Goal: Entertainment & Leisure: Browse casually

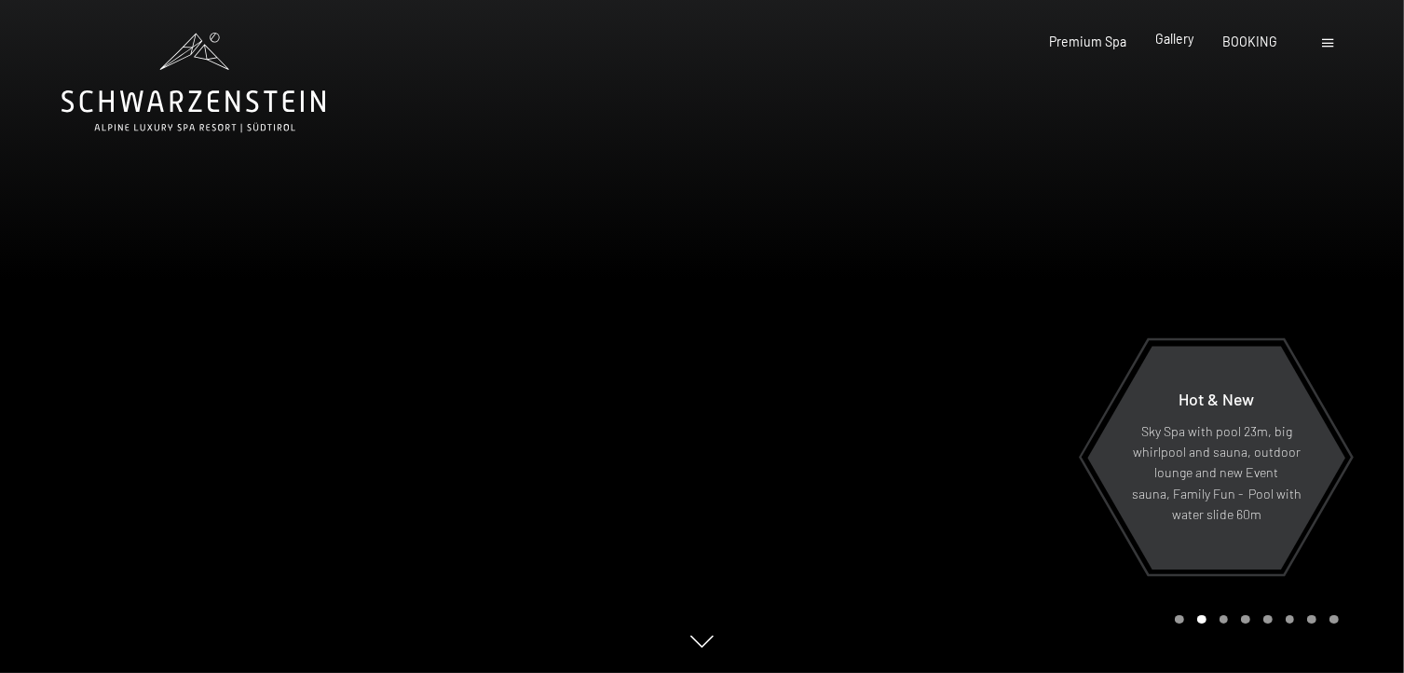
click at [1177, 43] on span "Gallery" at bounding box center [1174, 39] width 38 height 16
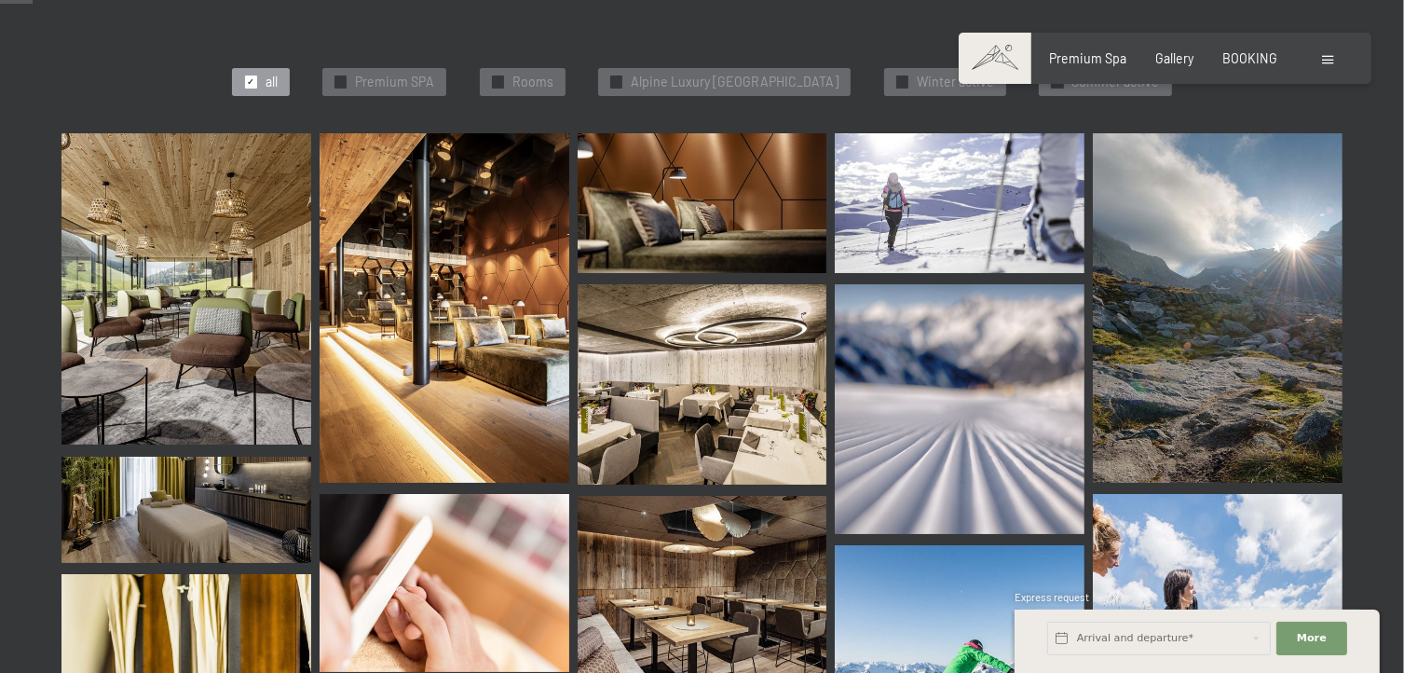
scroll to position [652, 0]
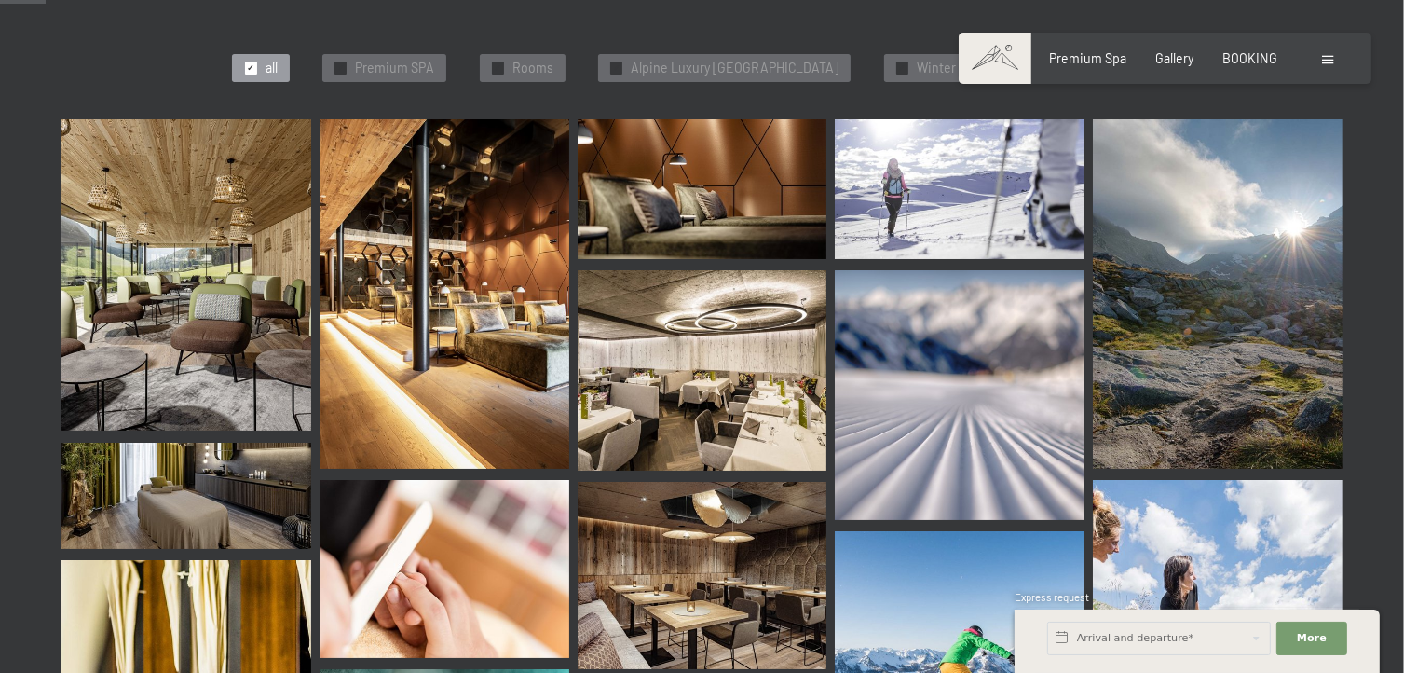
click at [257, 305] on img at bounding box center [186, 275] width 250 height 312
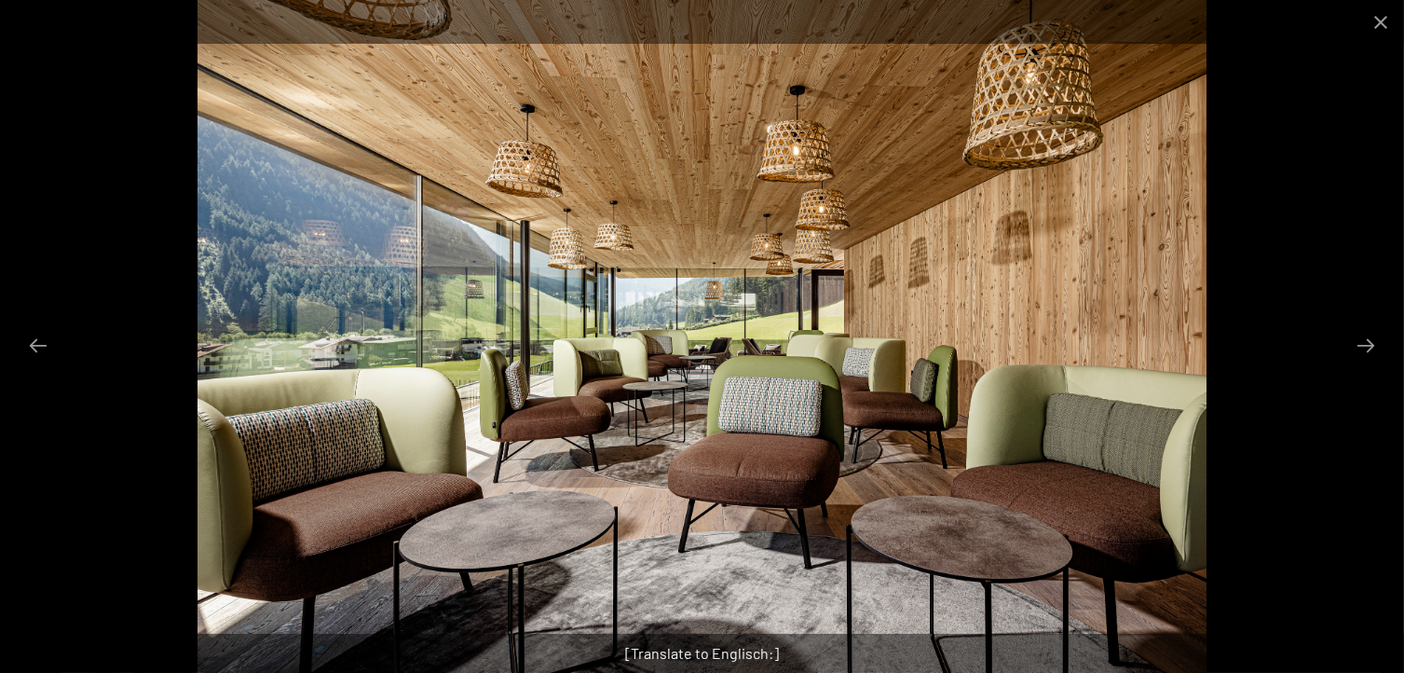
click at [1141, 360] on img at bounding box center [701, 336] width 1008 height 673
click at [1331, 344] on div at bounding box center [702, 336] width 1404 height 673
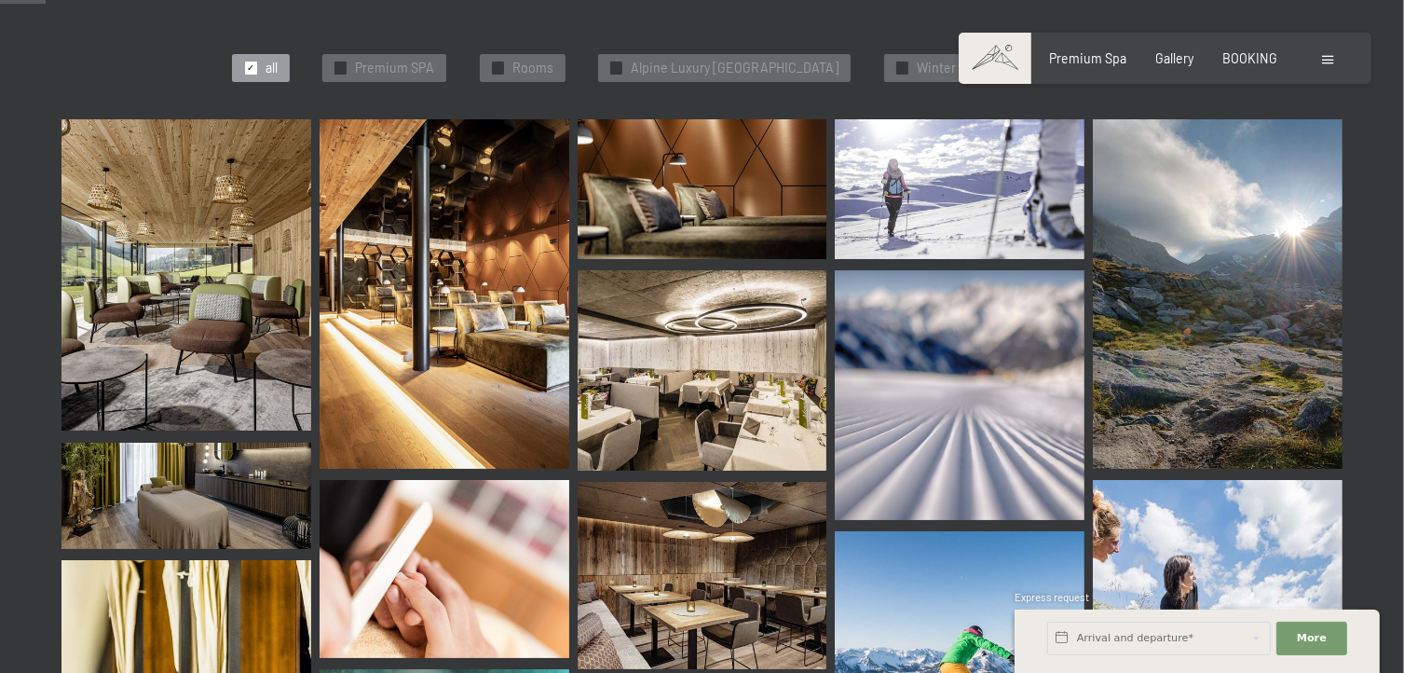
click at [514, 309] on img at bounding box center [445, 293] width 250 height 349
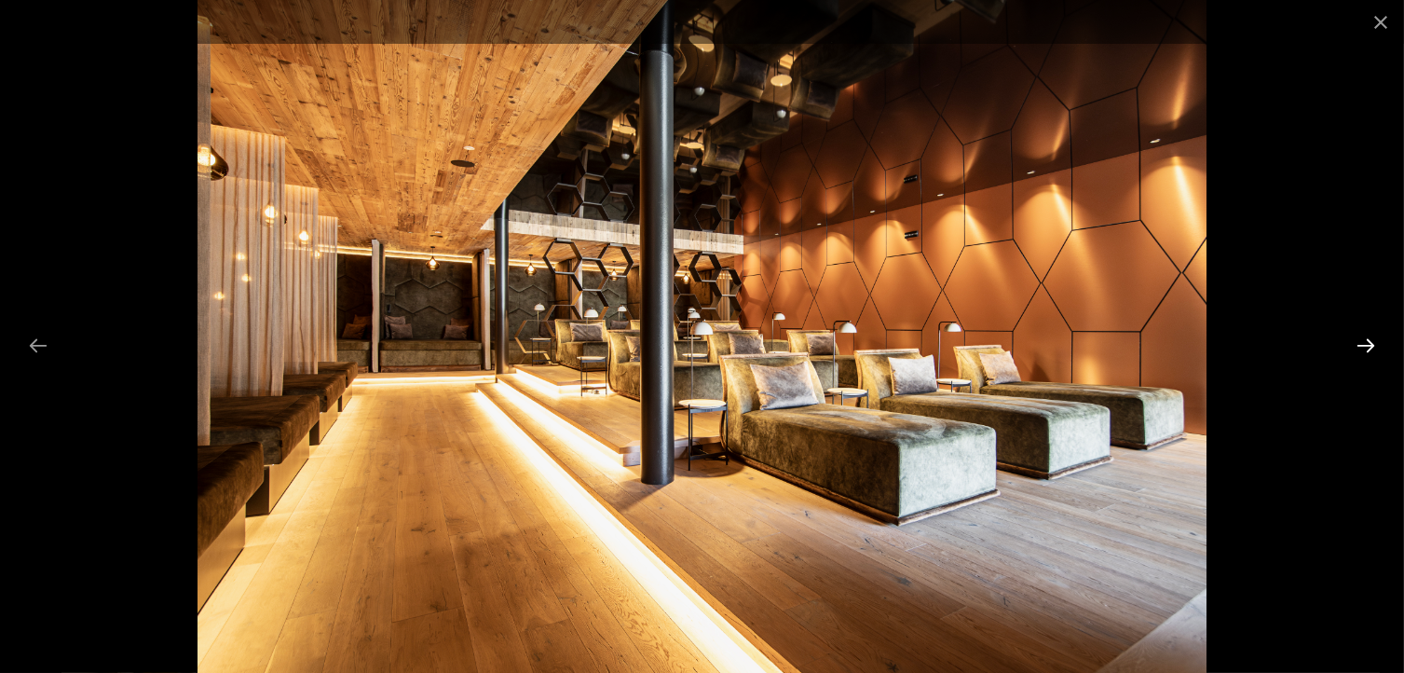
click at [1368, 340] on button "Next slide" at bounding box center [1365, 345] width 39 height 36
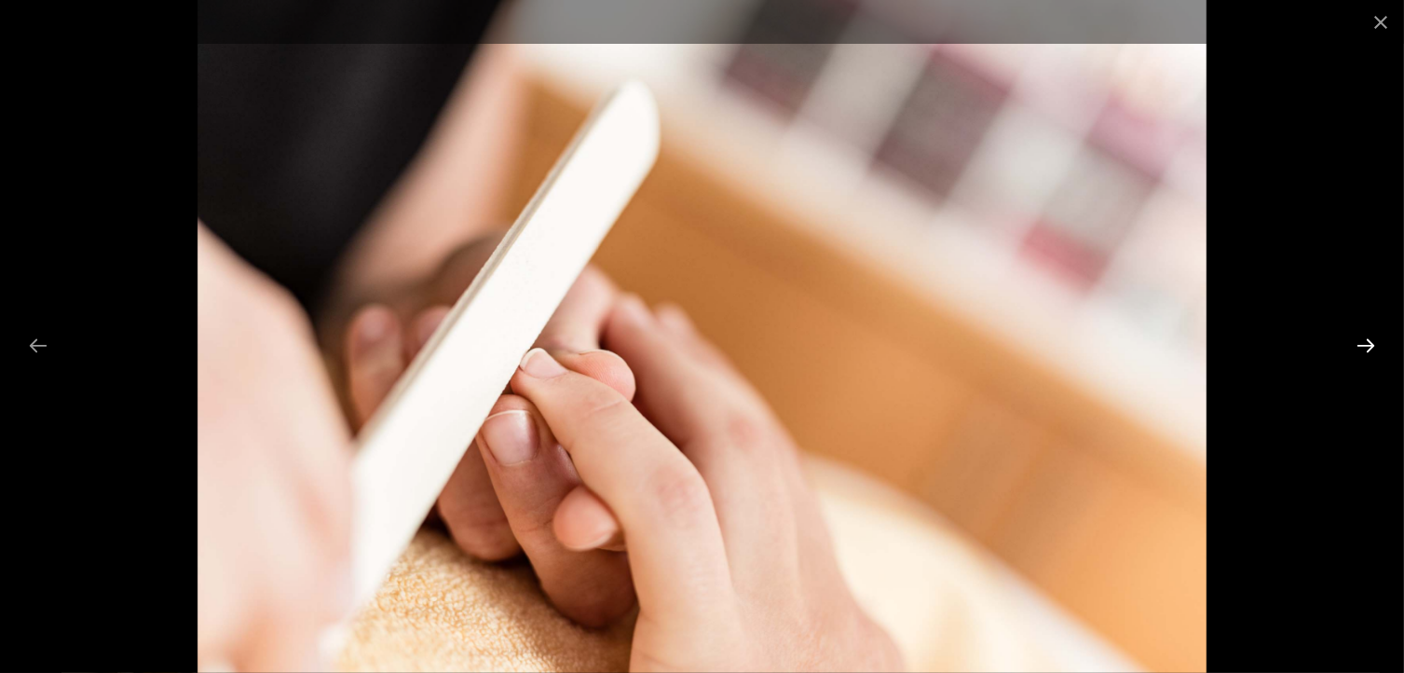
click at [1368, 340] on button "Next slide" at bounding box center [1365, 345] width 39 height 36
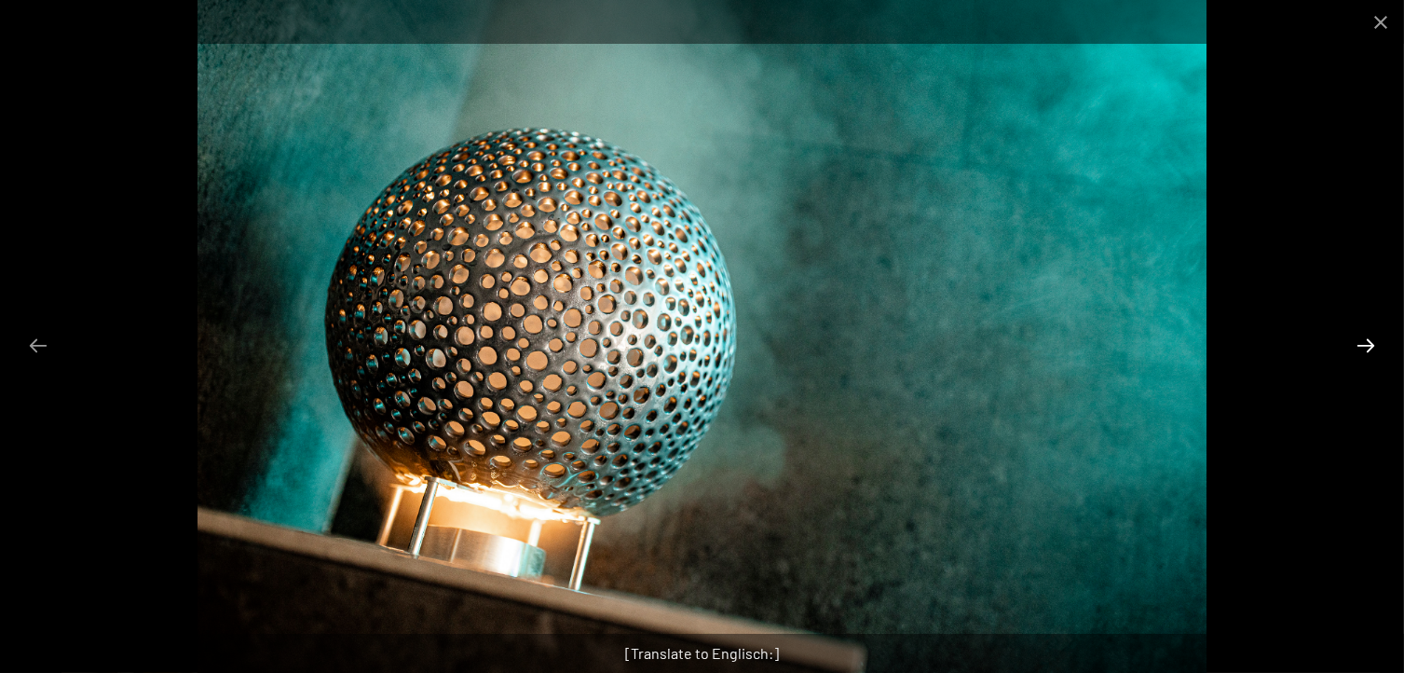
click at [1368, 340] on button "Next slide" at bounding box center [1365, 345] width 39 height 36
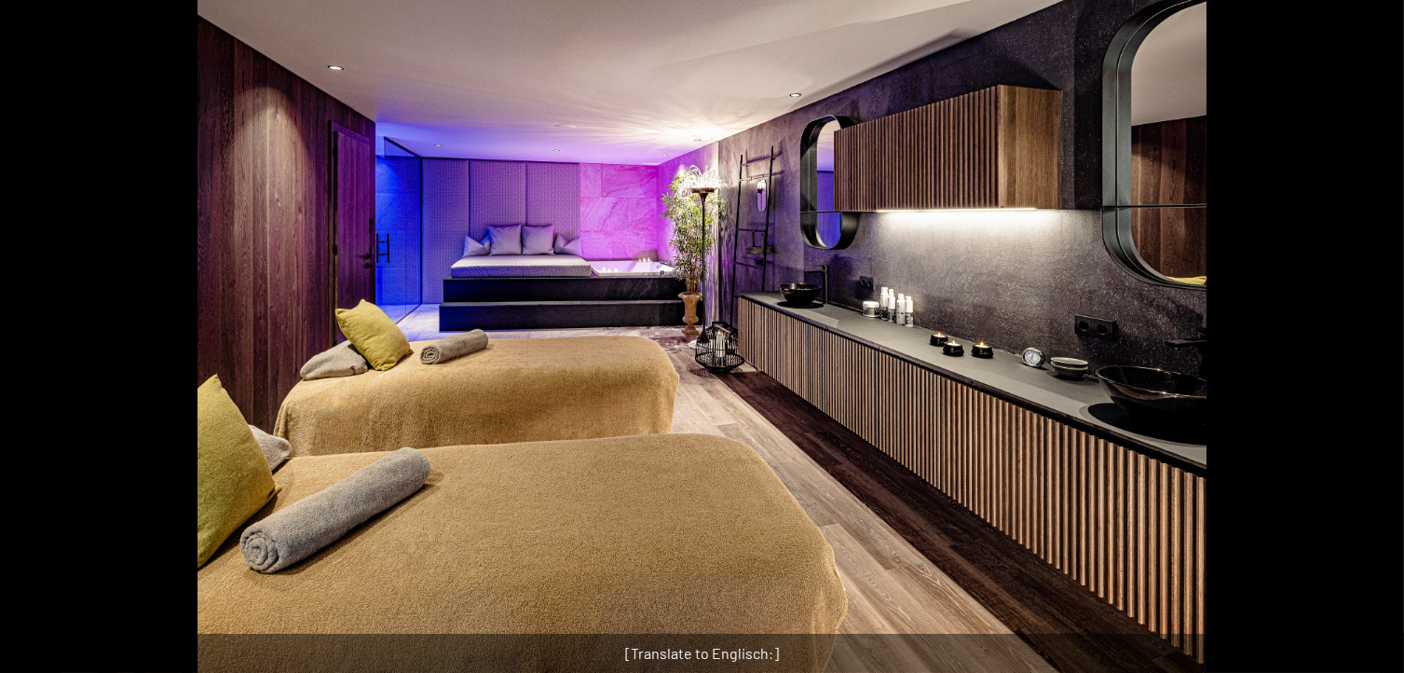
click at [1368, 340] on button "Next slide" at bounding box center [1374, 345] width 39 height 36
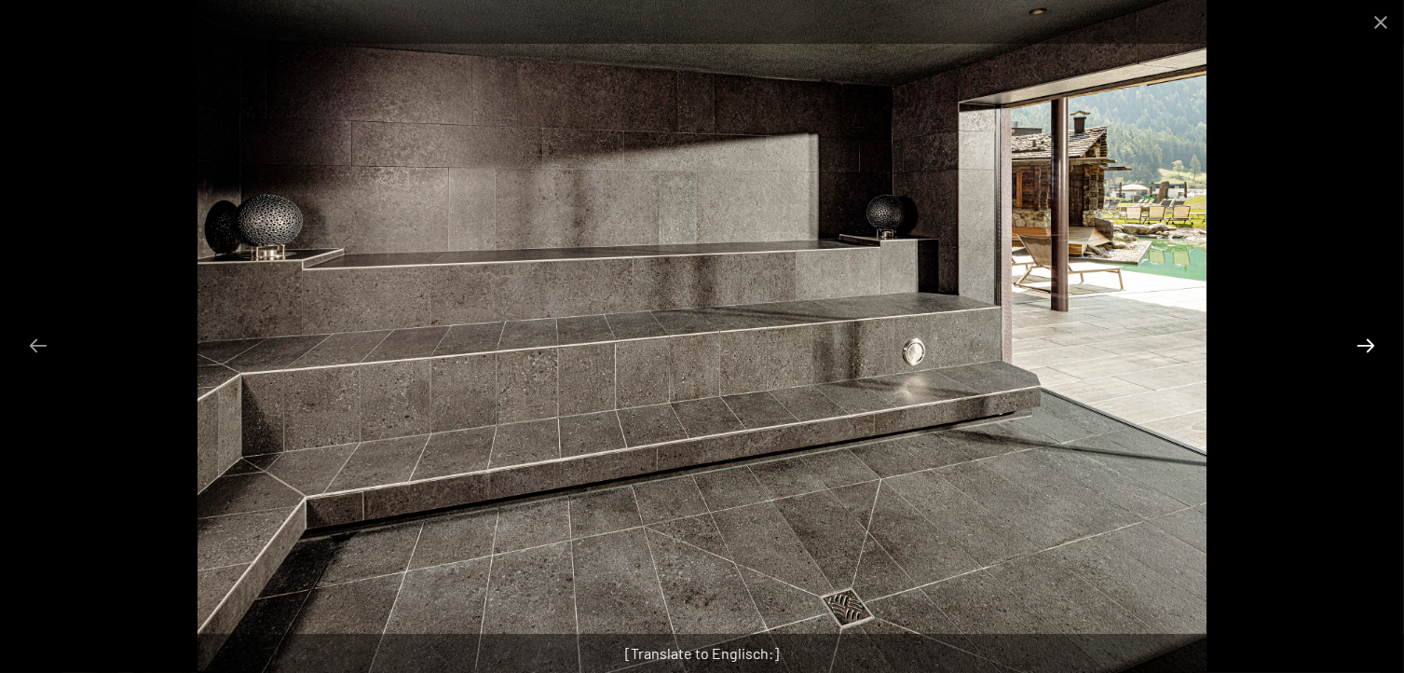
click at [1368, 340] on button "Next slide" at bounding box center [1365, 345] width 39 height 36
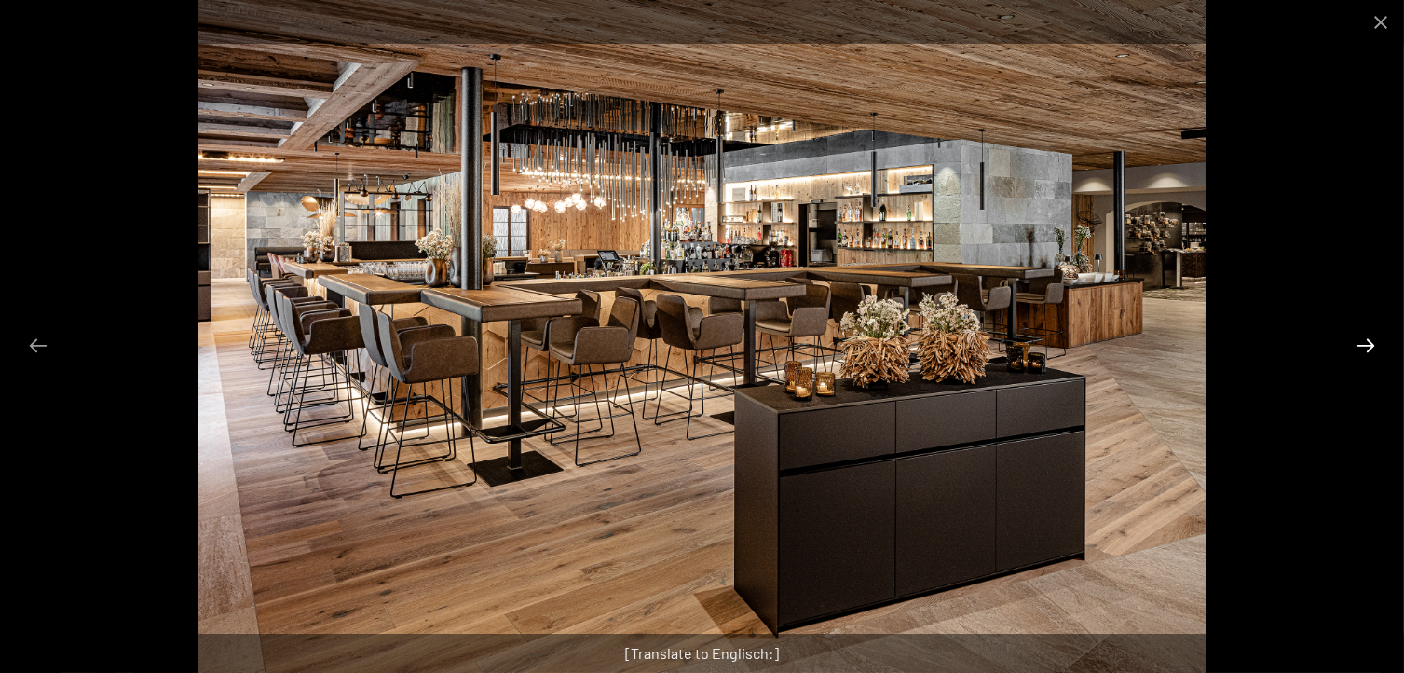
click at [1369, 339] on button "Next slide" at bounding box center [1365, 345] width 39 height 36
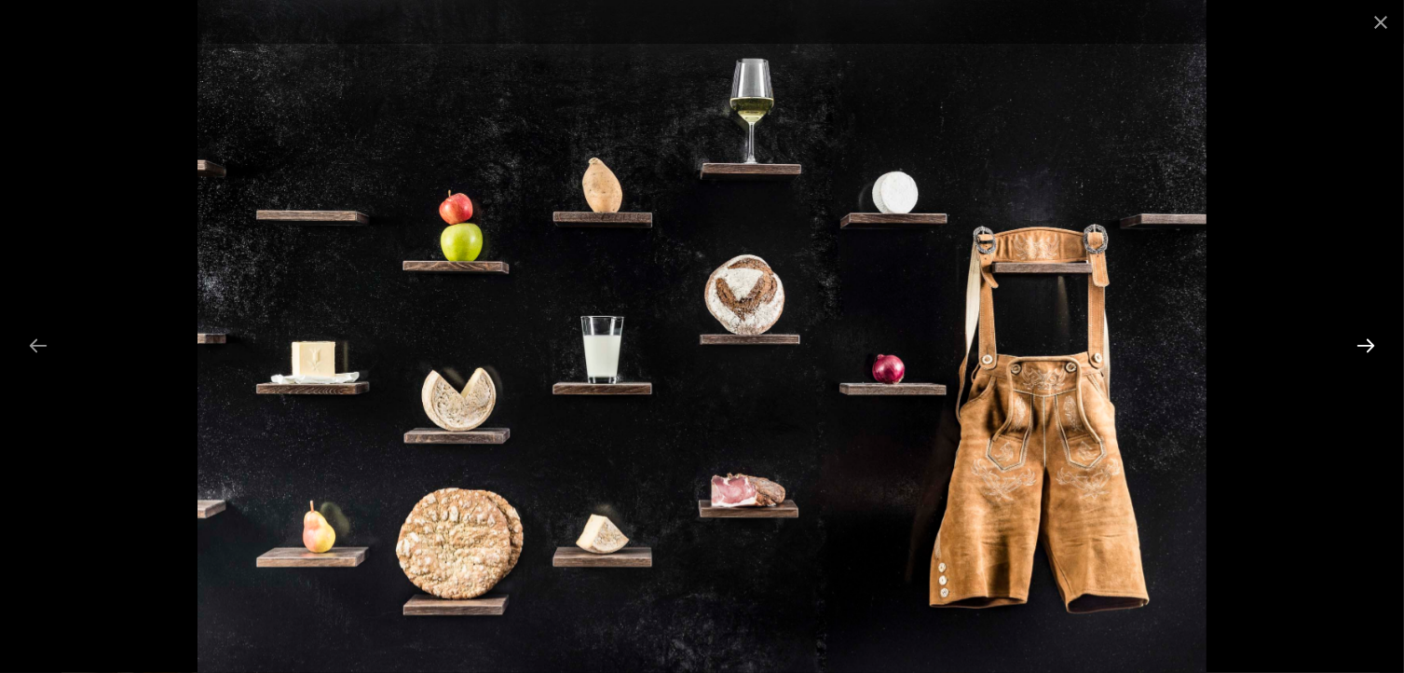
click at [1368, 339] on button "Next slide" at bounding box center [1365, 345] width 39 height 36
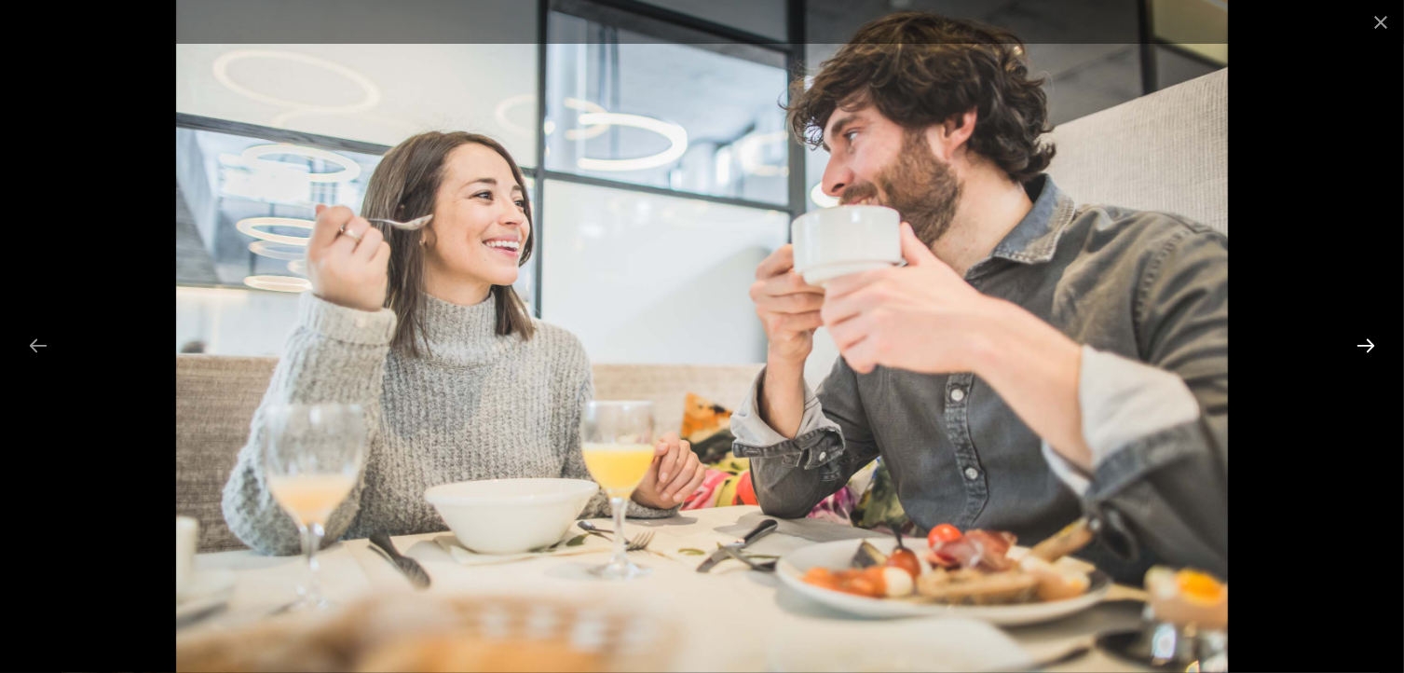
click at [1368, 339] on button "Next slide" at bounding box center [1365, 345] width 39 height 36
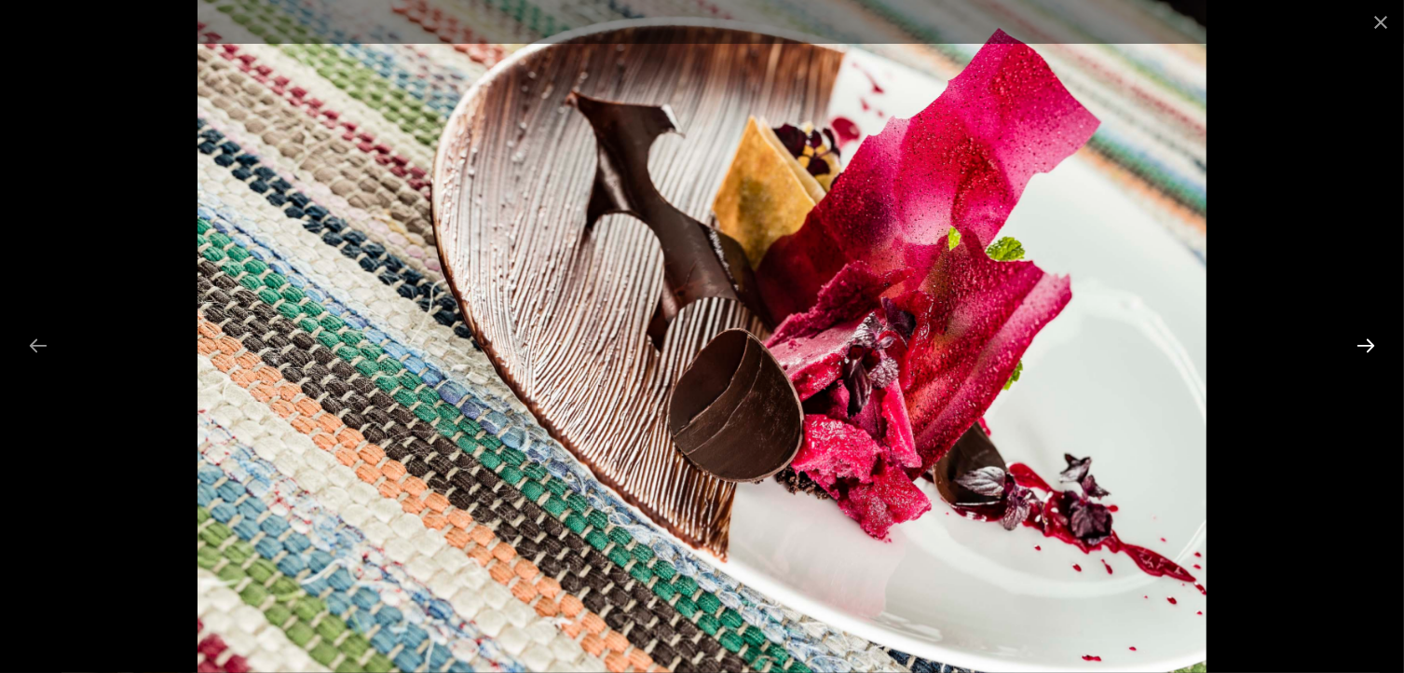
click at [1368, 339] on button "Next slide" at bounding box center [1365, 345] width 39 height 36
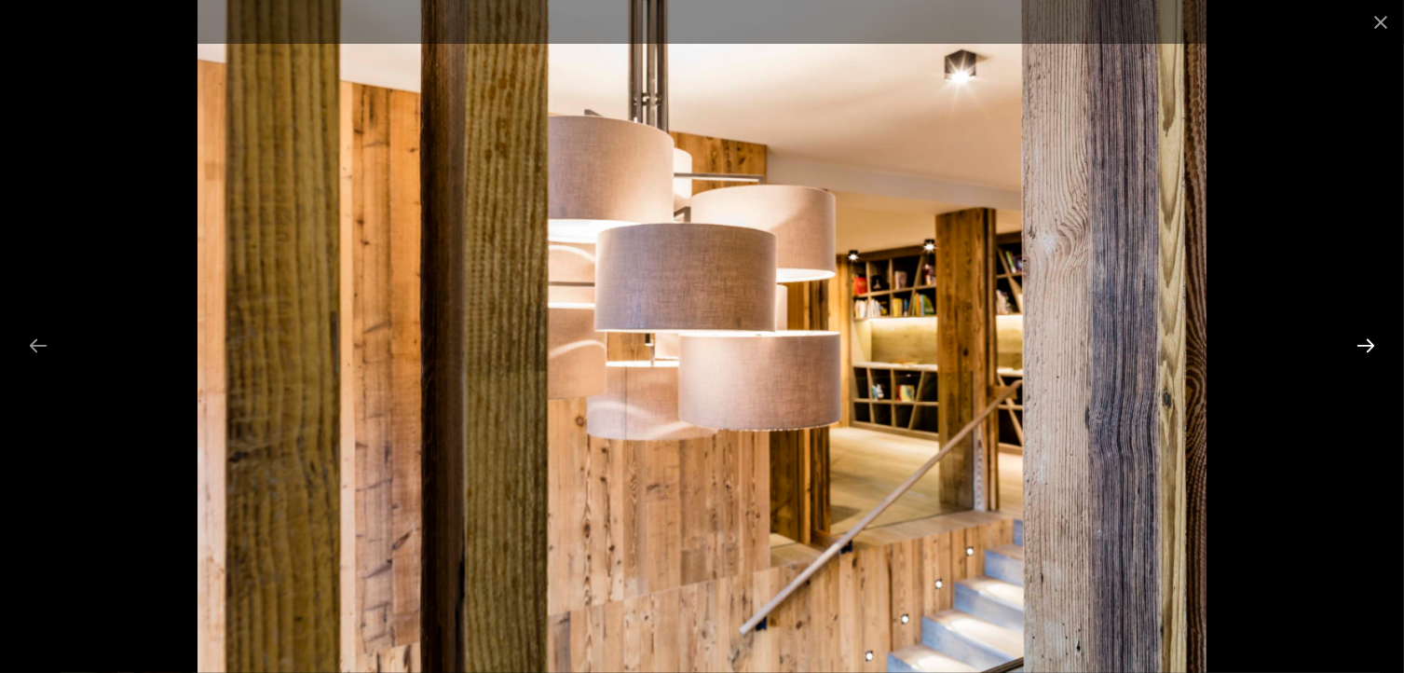
click at [1368, 339] on button "Next slide" at bounding box center [1365, 345] width 39 height 36
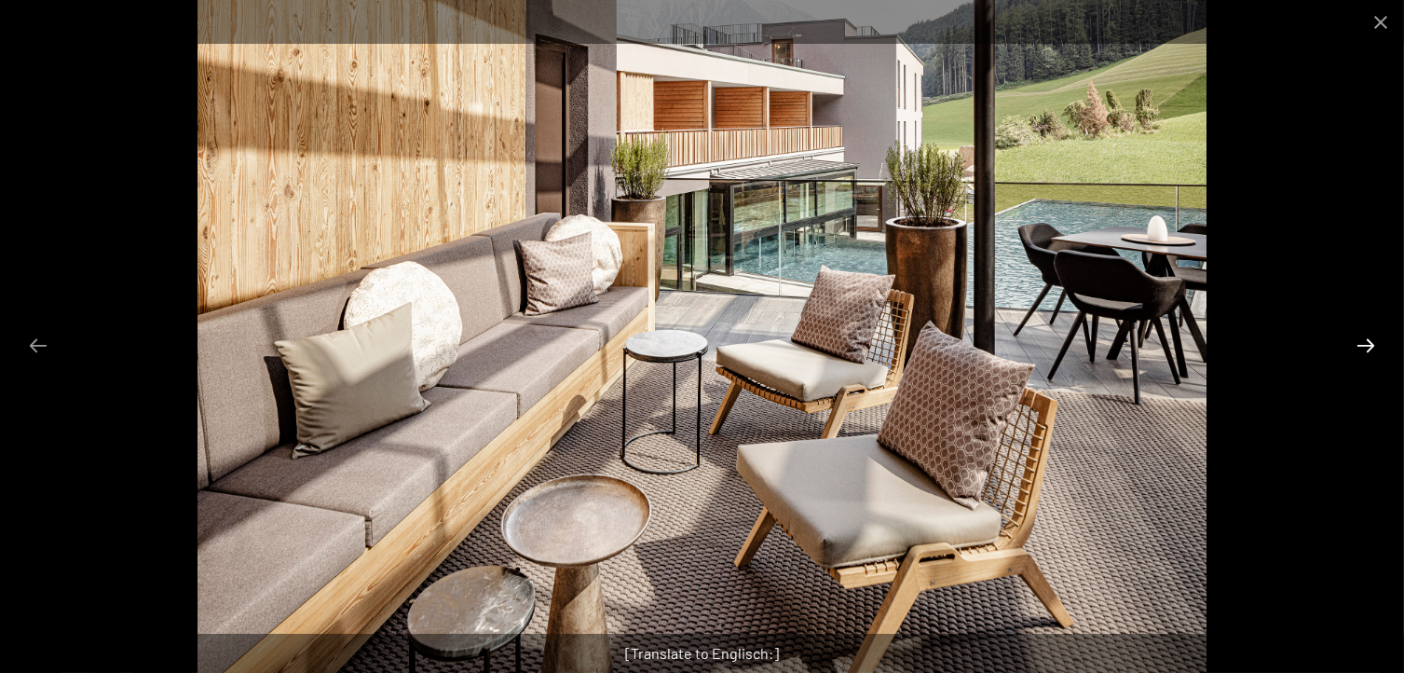
click at [1368, 339] on button "Next slide" at bounding box center [1365, 345] width 39 height 36
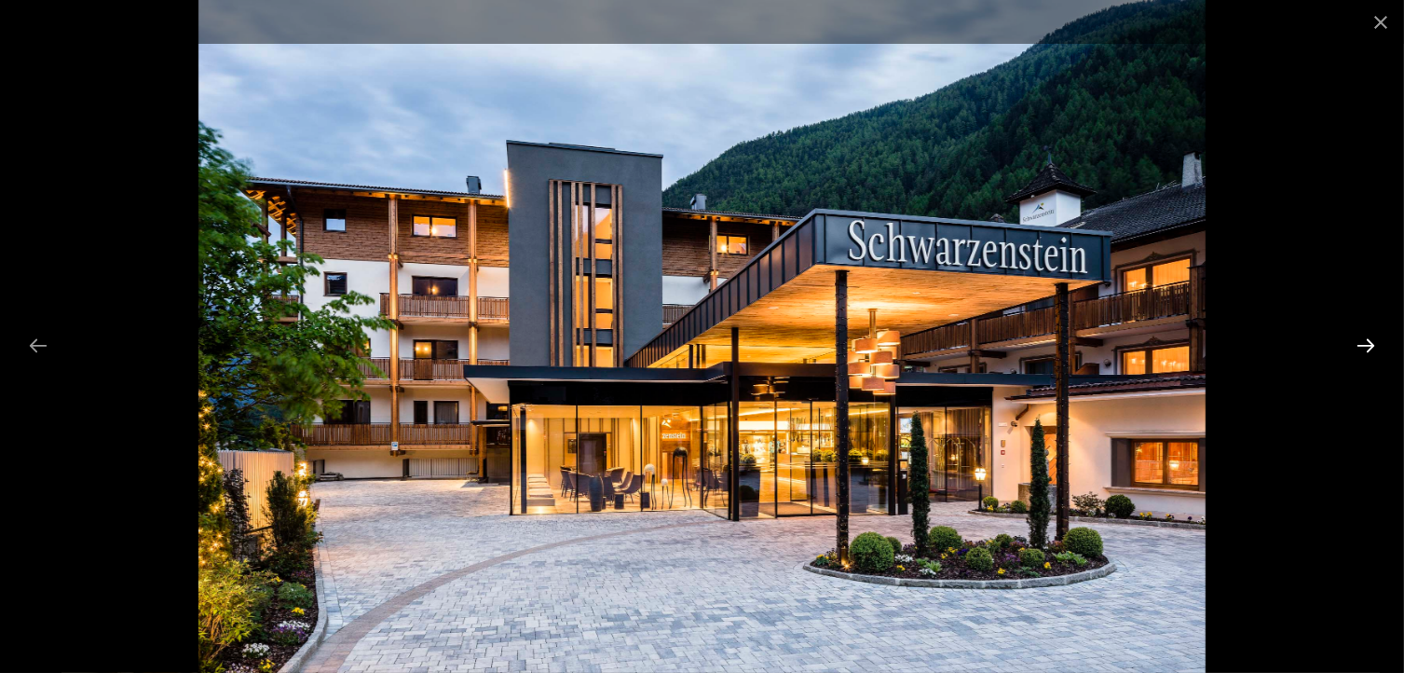
click at [1378, 338] on button "Next slide" at bounding box center [1365, 345] width 39 height 36
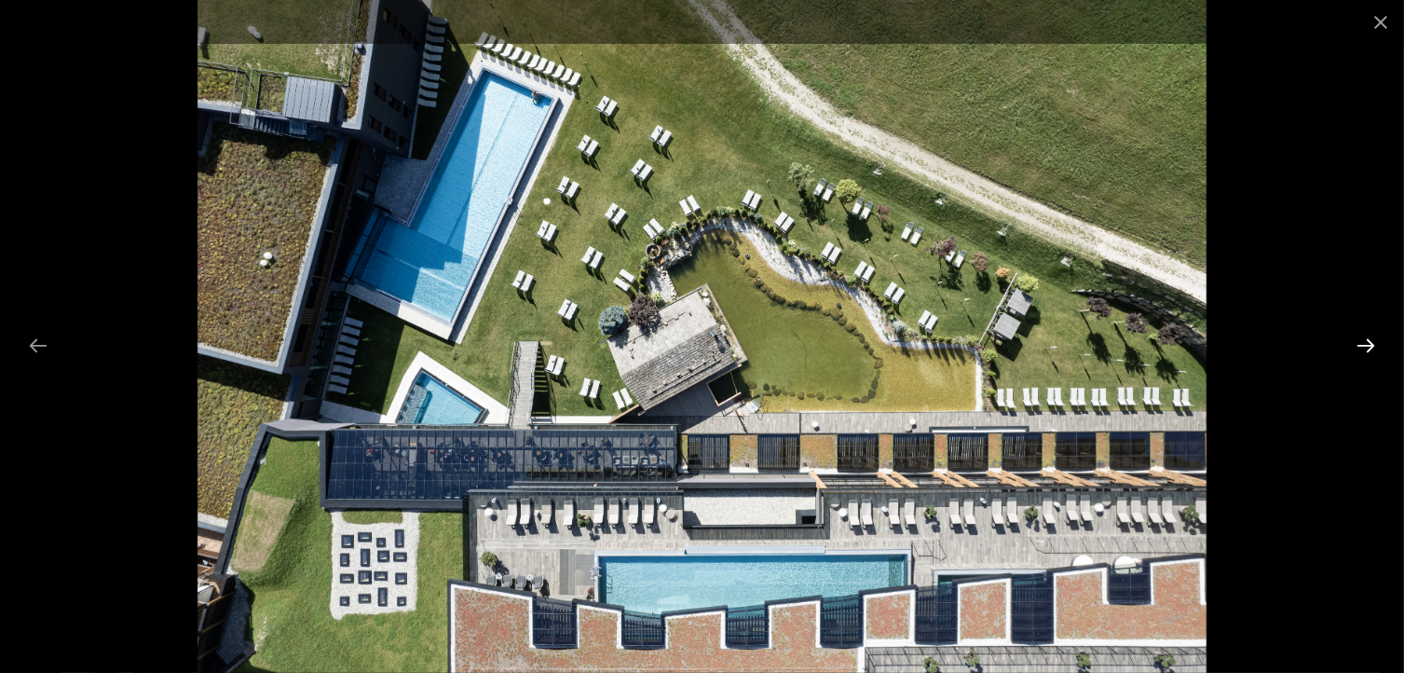
click at [1378, 338] on button "Next slide" at bounding box center [1365, 345] width 39 height 36
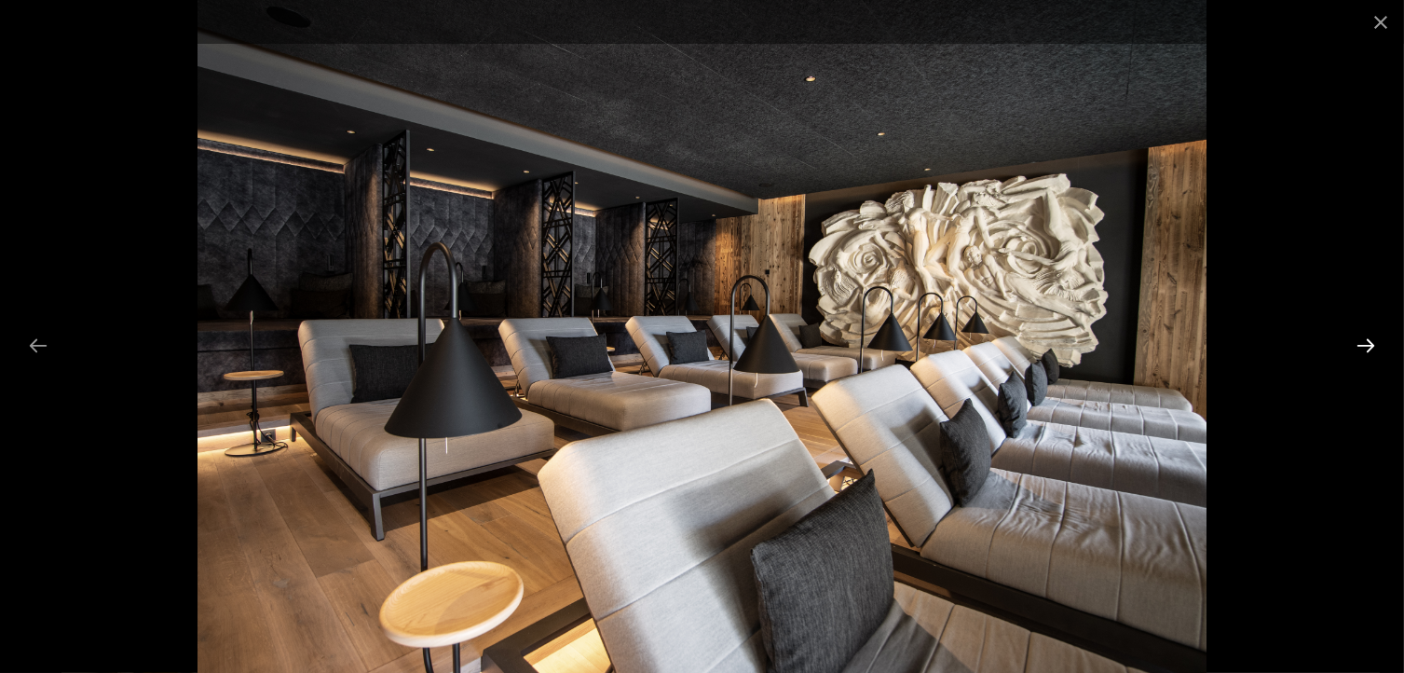
click at [1372, 344] on button "Next slide" at bounding box center [1365, 345] width 39 height 36
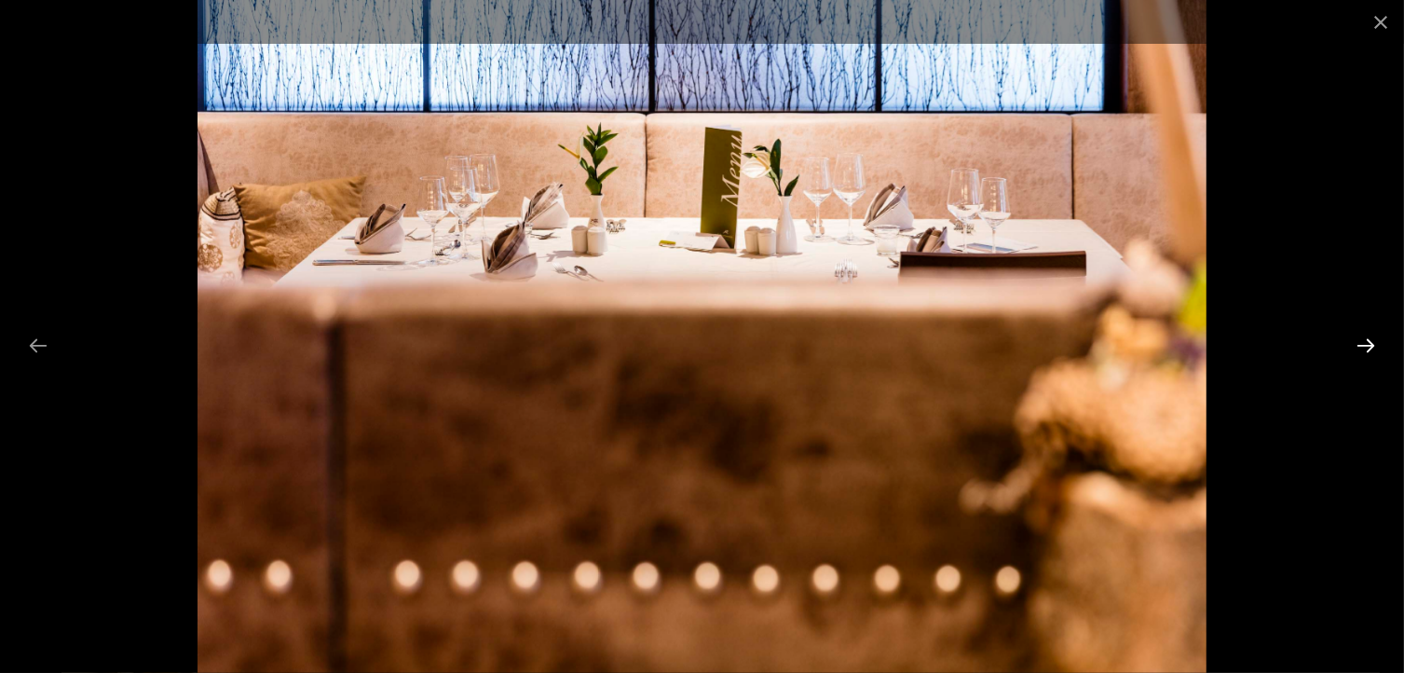
click at [1371, 344] on button "Next slide" at bounding box center [1365, 345] width 39 height 36
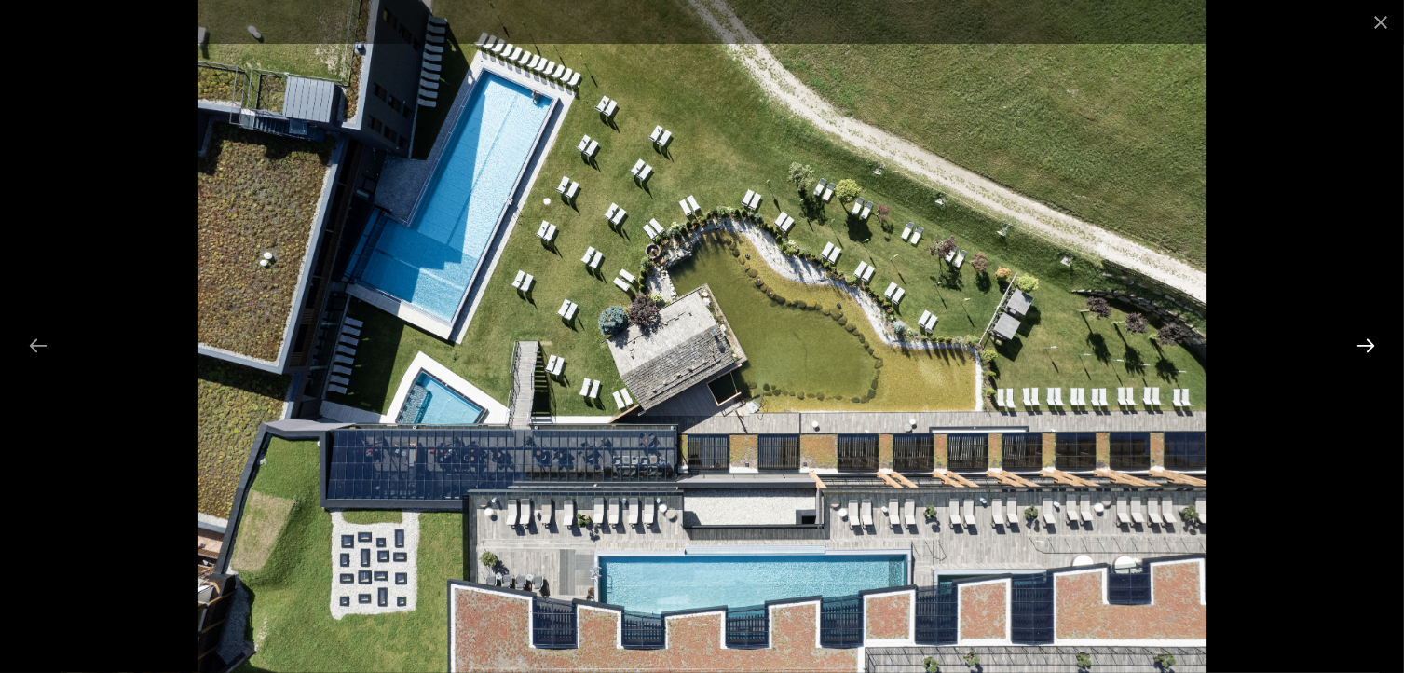
click at [1371, 344] on button "Next slide" at bounding box center [1365, 345] width 39 height 36
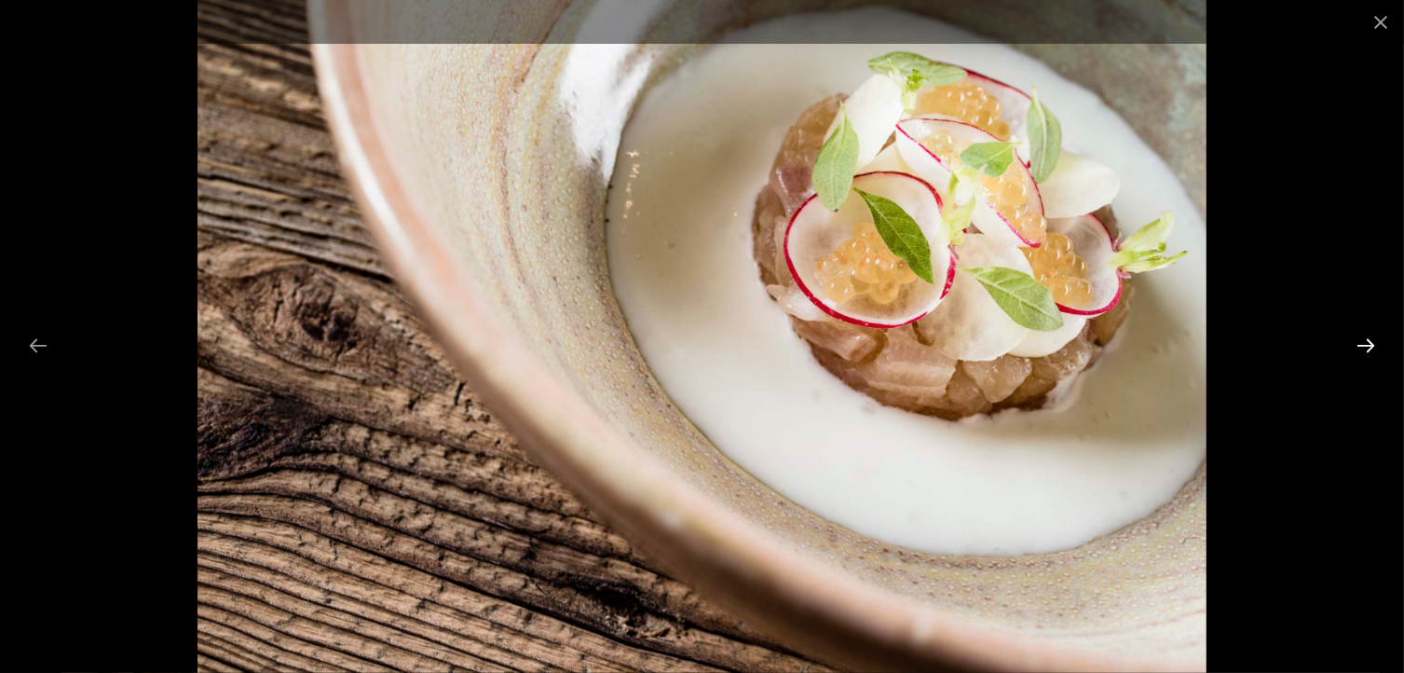
click at [1371, 344] on button "Next slide" at bounding box center [1365, 345] width 39 height 36
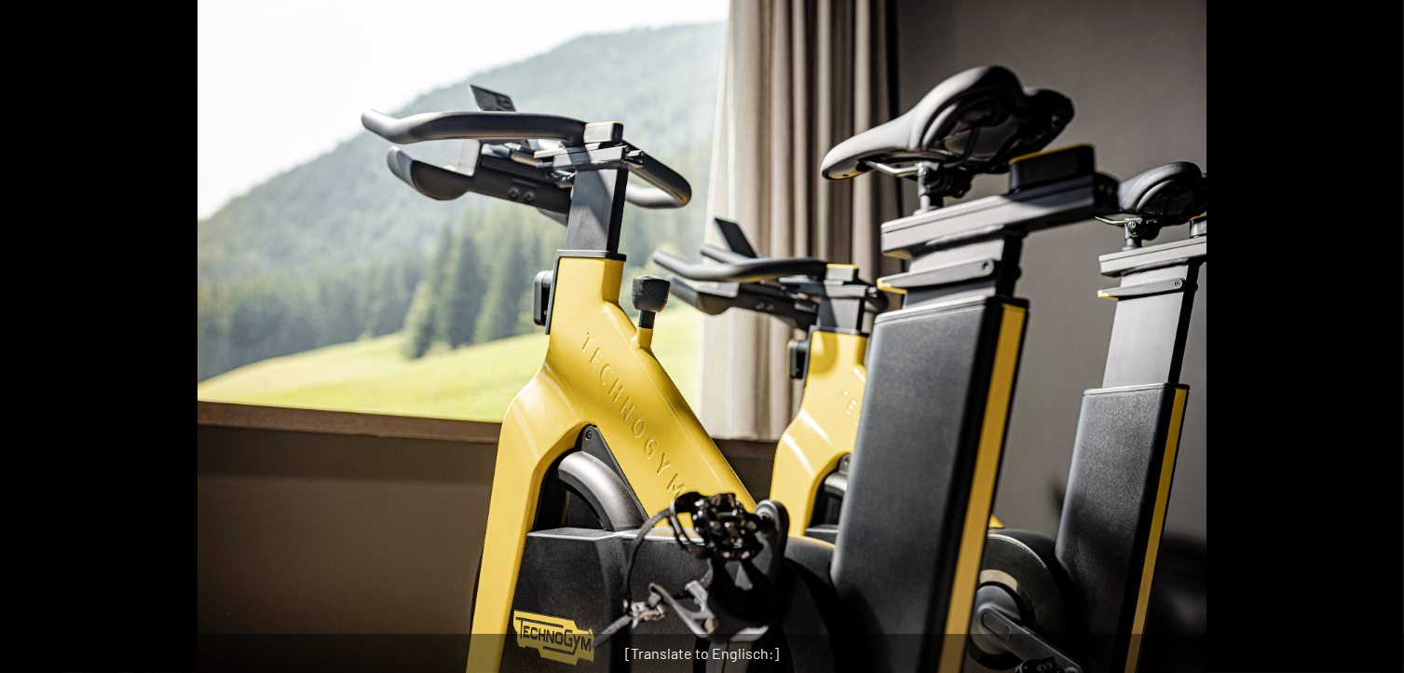
click at [1371, 344] on button "Next slide" at bounding box center [1374, 345] width 39 height 36
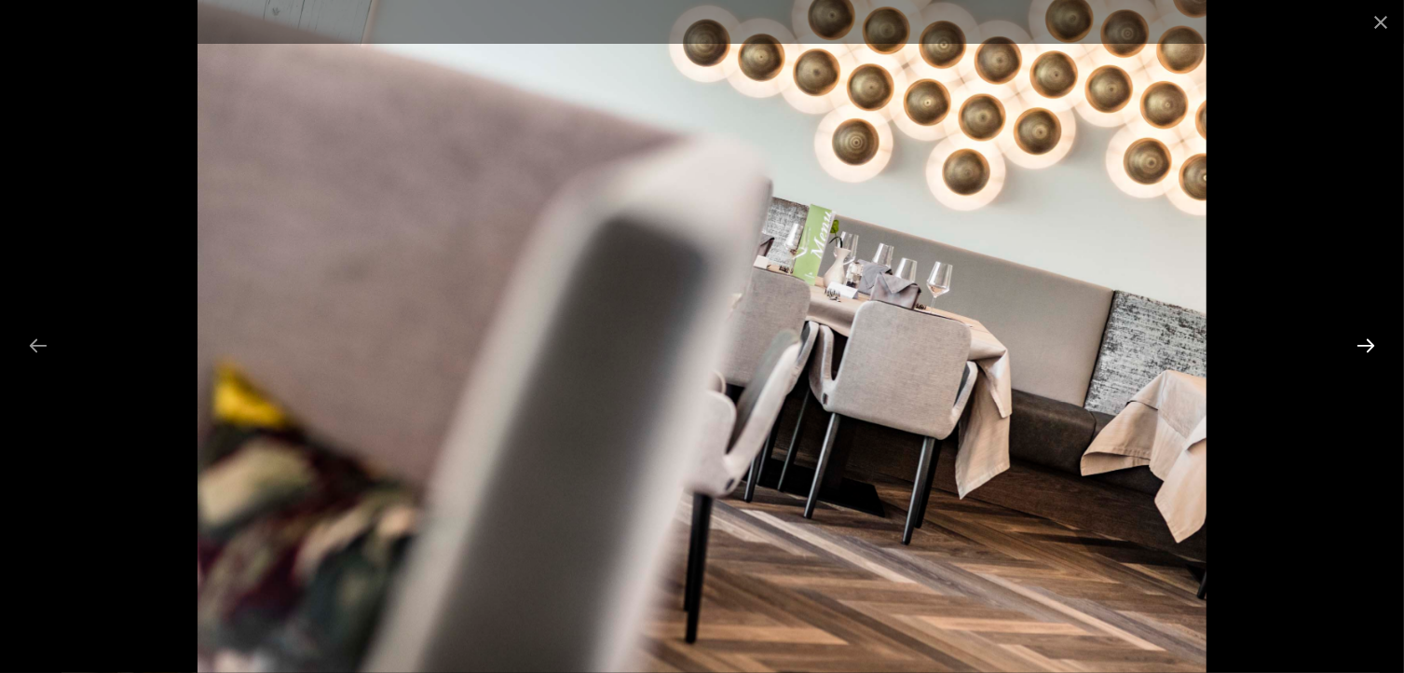
click at [1371, 344] on button "Next slide" at bounding box center [1365, 345] width 39 height 36
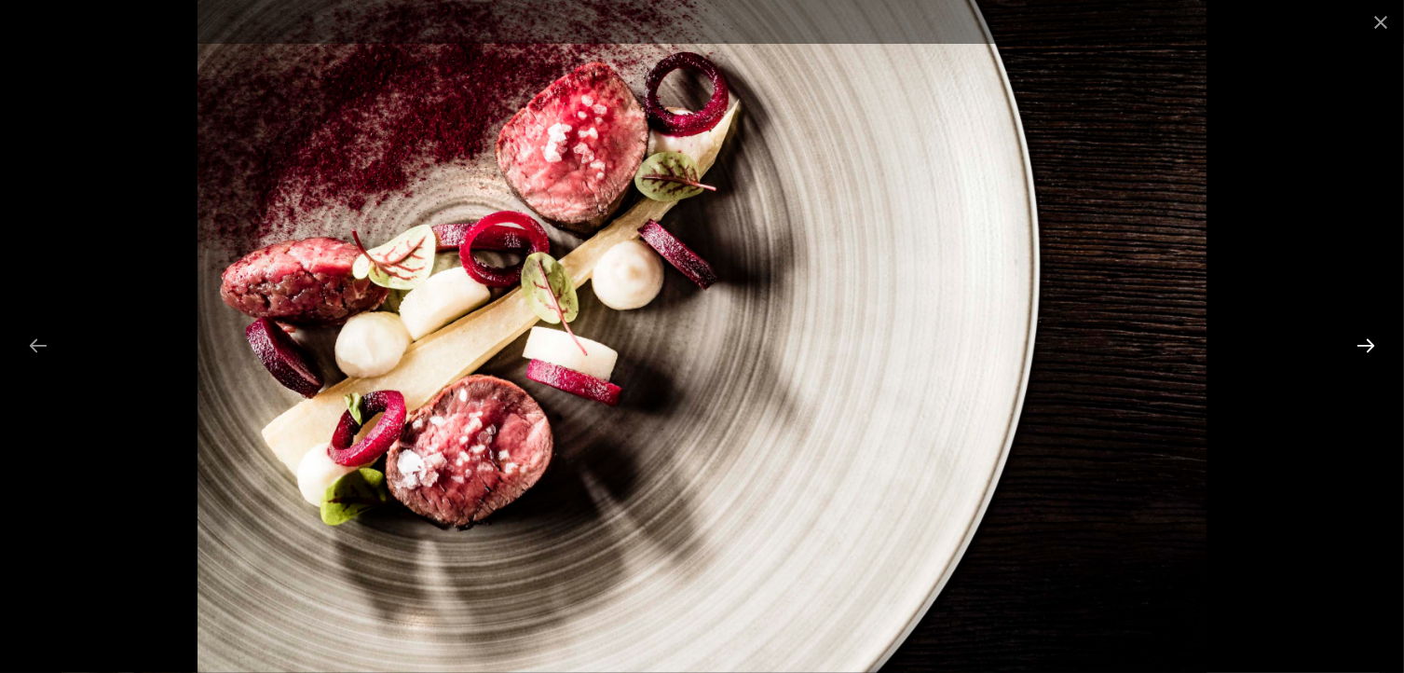
click at [1371, 344] on button "Next slide" at bounding box center [1365, 345] width 39 height 36
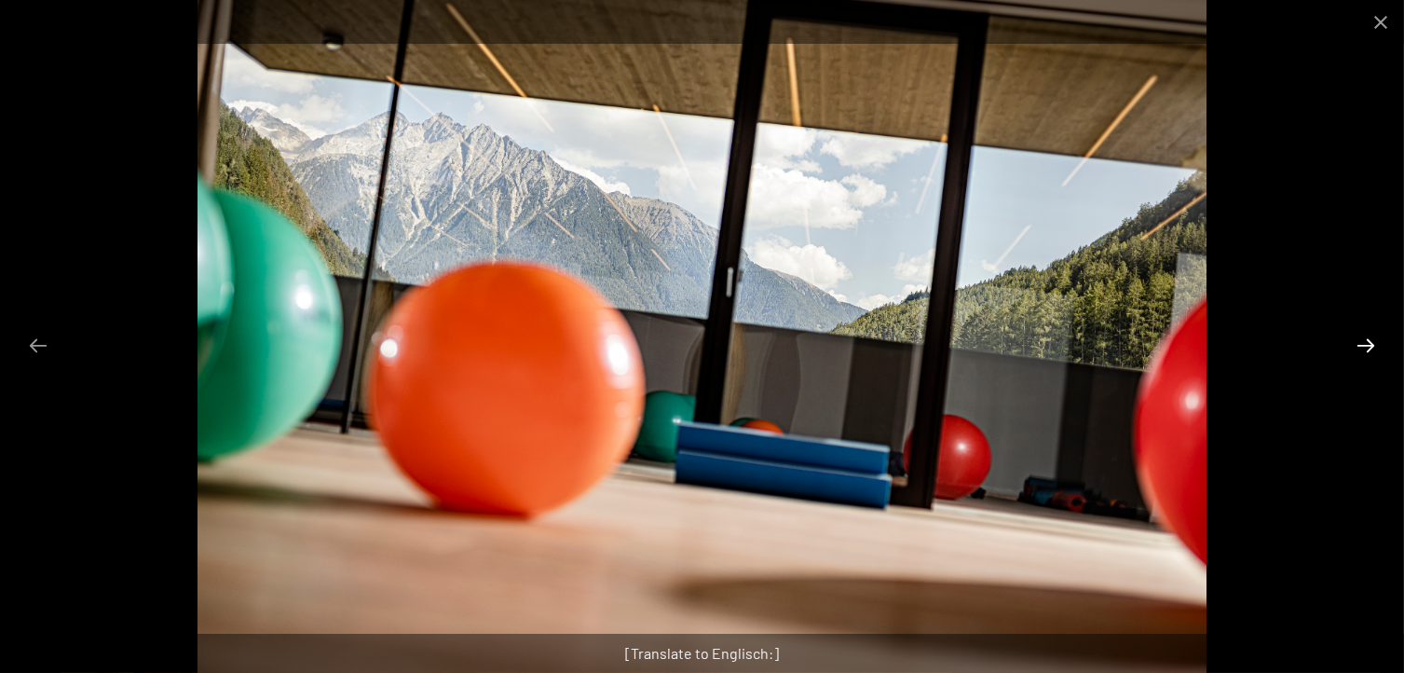
click at [1371, 344] on button "Next slide" at bounding box center [1365, 345] width 39 height 36
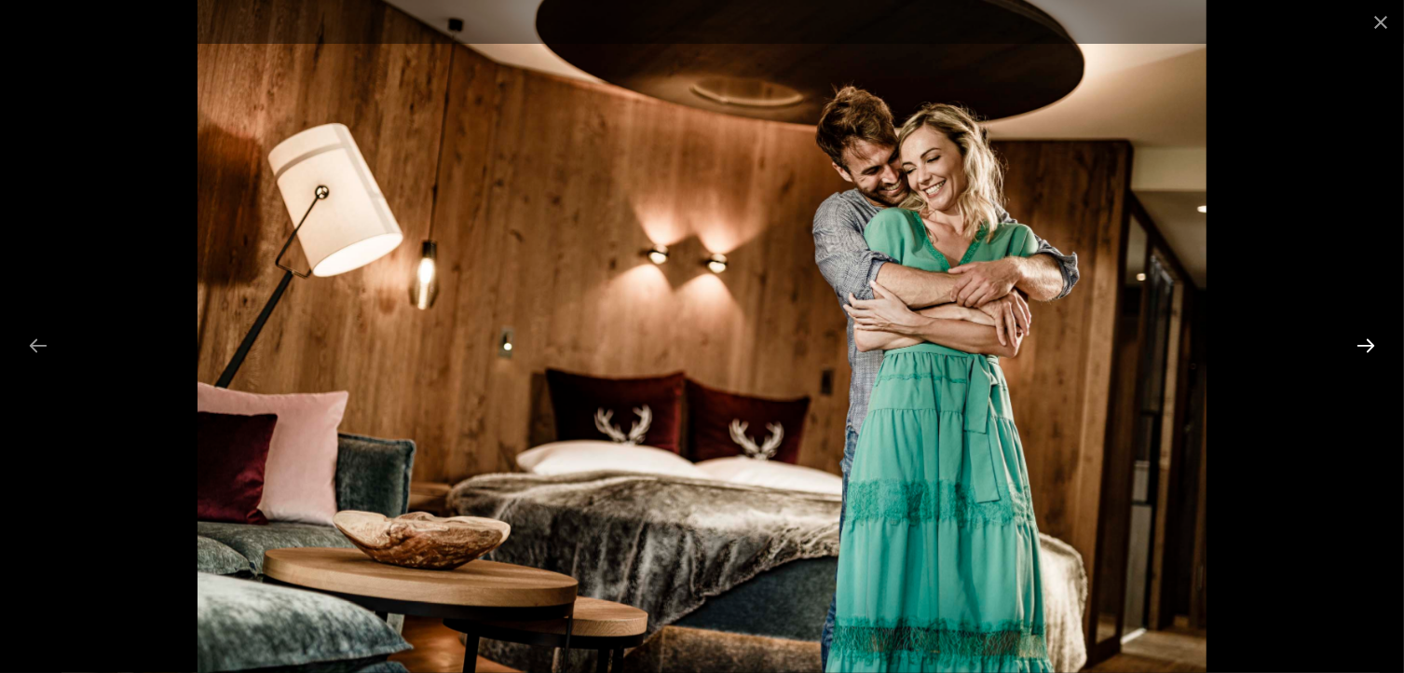
click at [1371, 344] on button "Next slide" at bounding box center [1365, 345] width 39 height 36
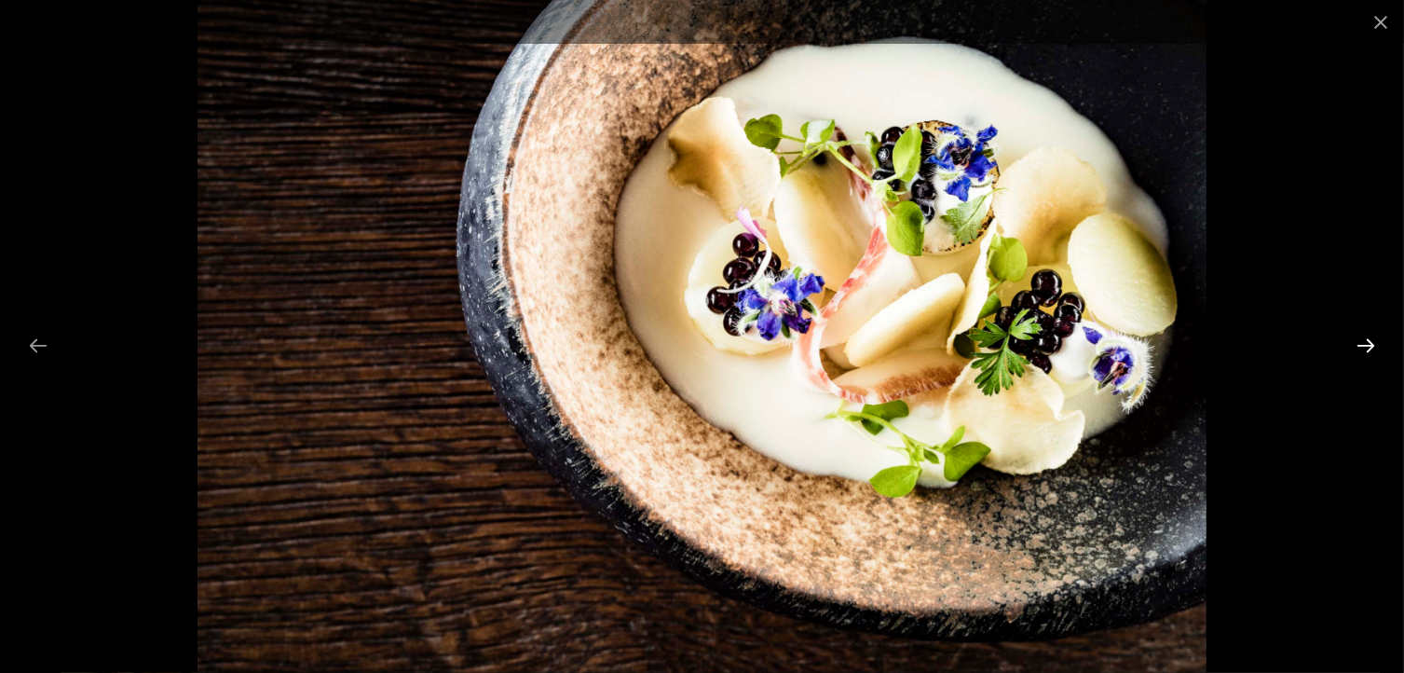
click at [1371, 344] on button "Next slide" at bounding box center [1365, 345] width 39 height 36
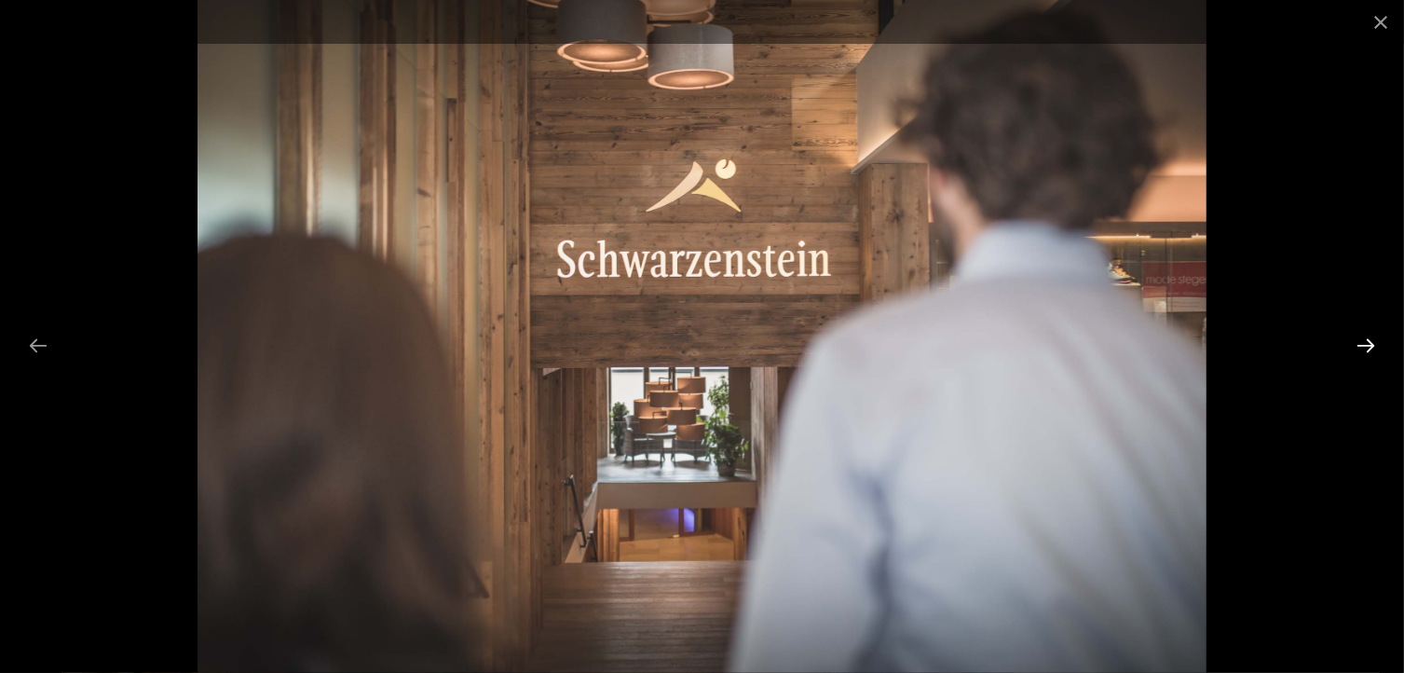
click at [1371, 344] on button "Next slide" at bounding box center [1365, 345] width 39 height 36
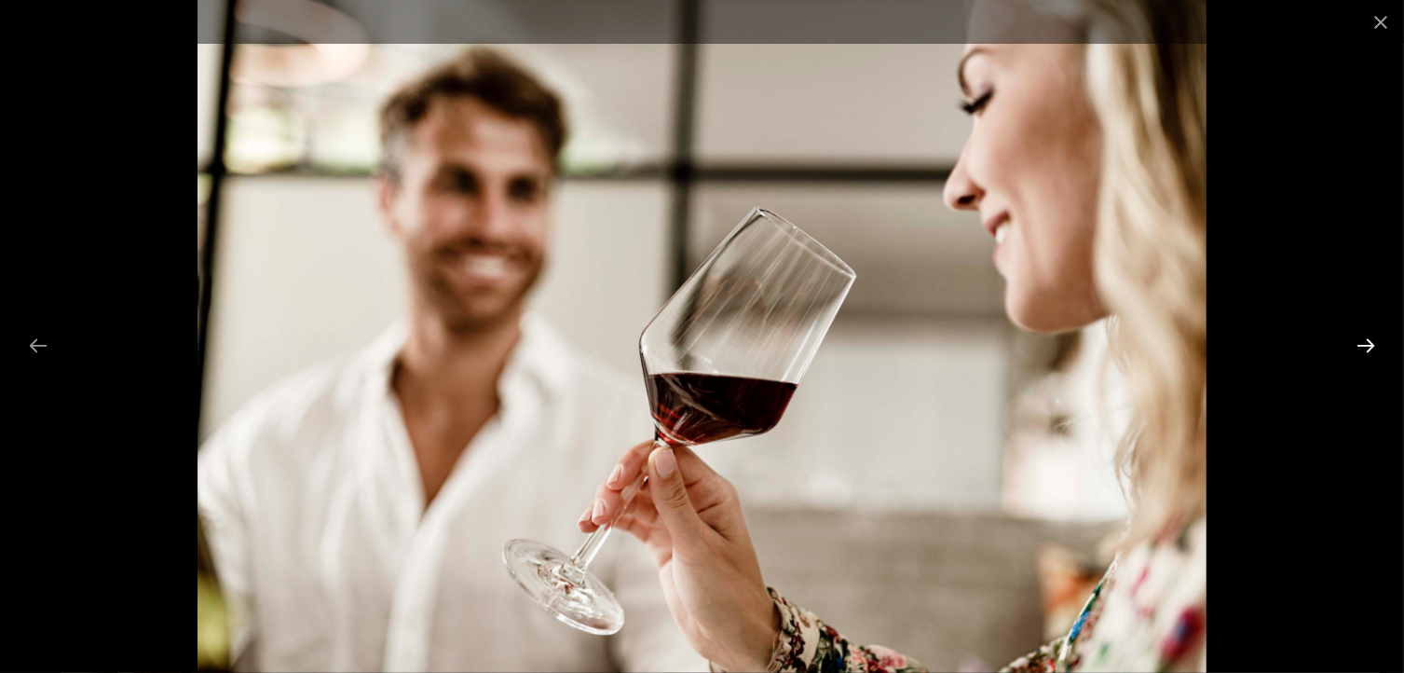
click at [1371, 344] on button "Next slide" at bounding box center [1365, 345] width 39 height 36
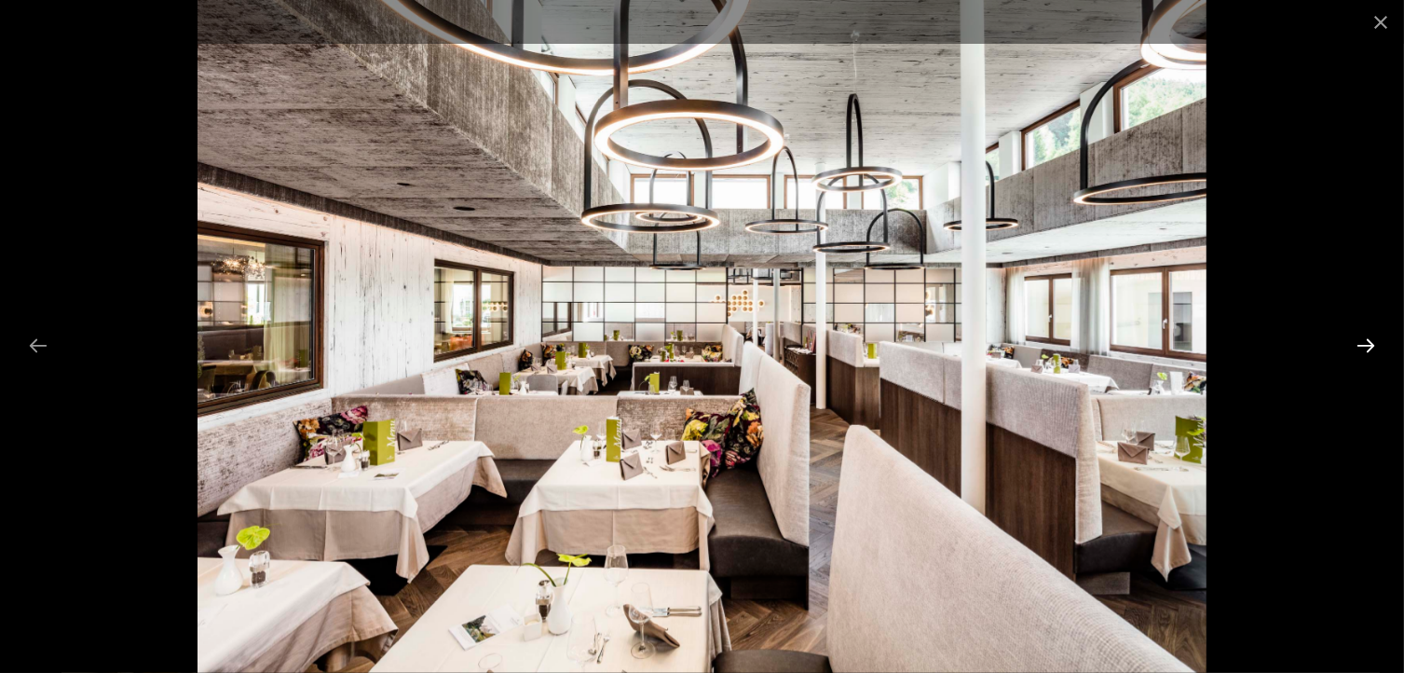
click at [1371, 344] on button "Next slide" at bounding box center [1365, 345] width 39 height 36
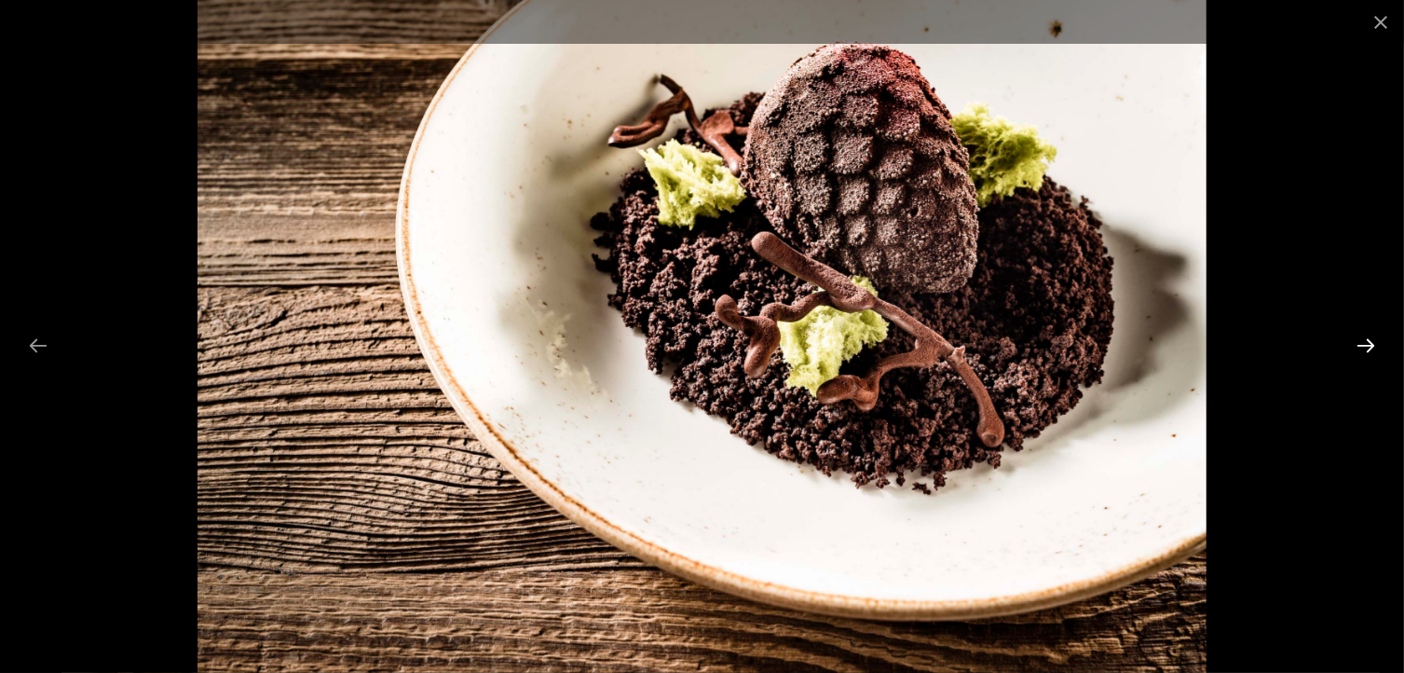
click at [1371, 344] on button "Next slide" at bounding box center [1365, 345] width 39 height 36
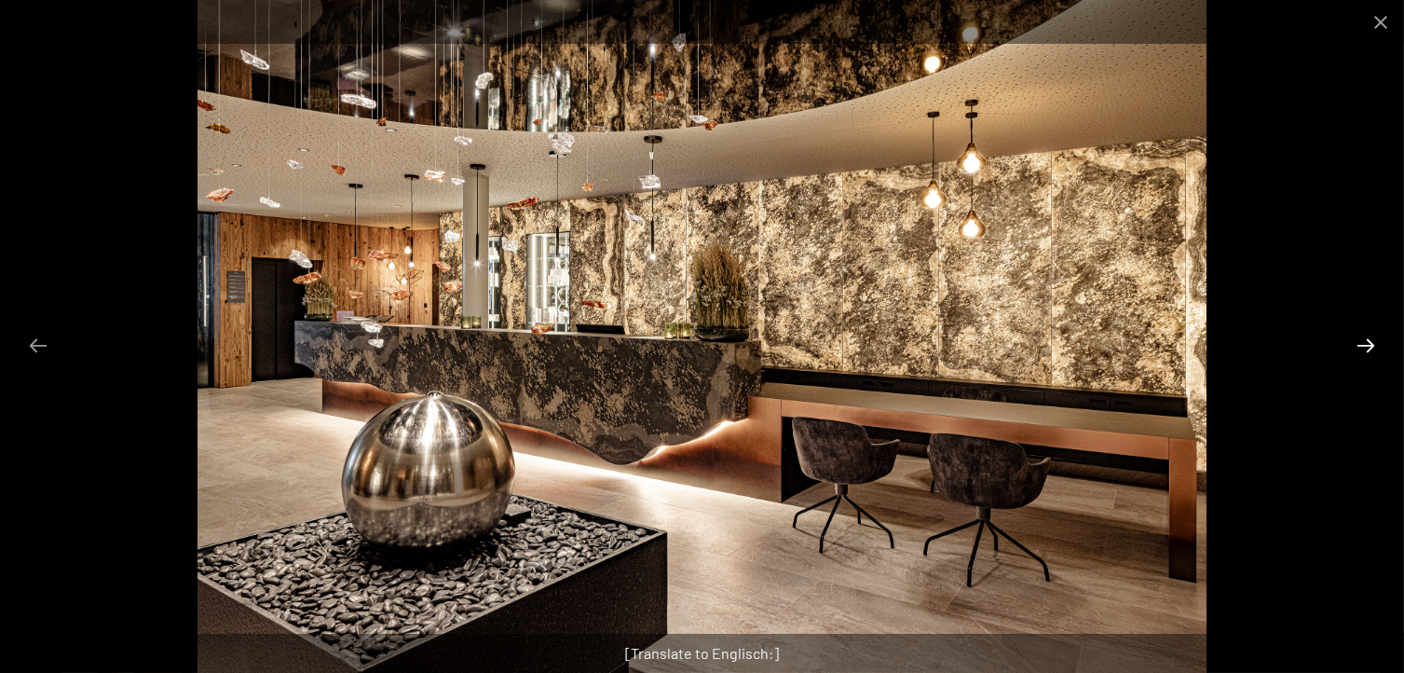
click at [1371, 344] on button "Next slide" at bounding box center [1365, 345] width 39 height 36
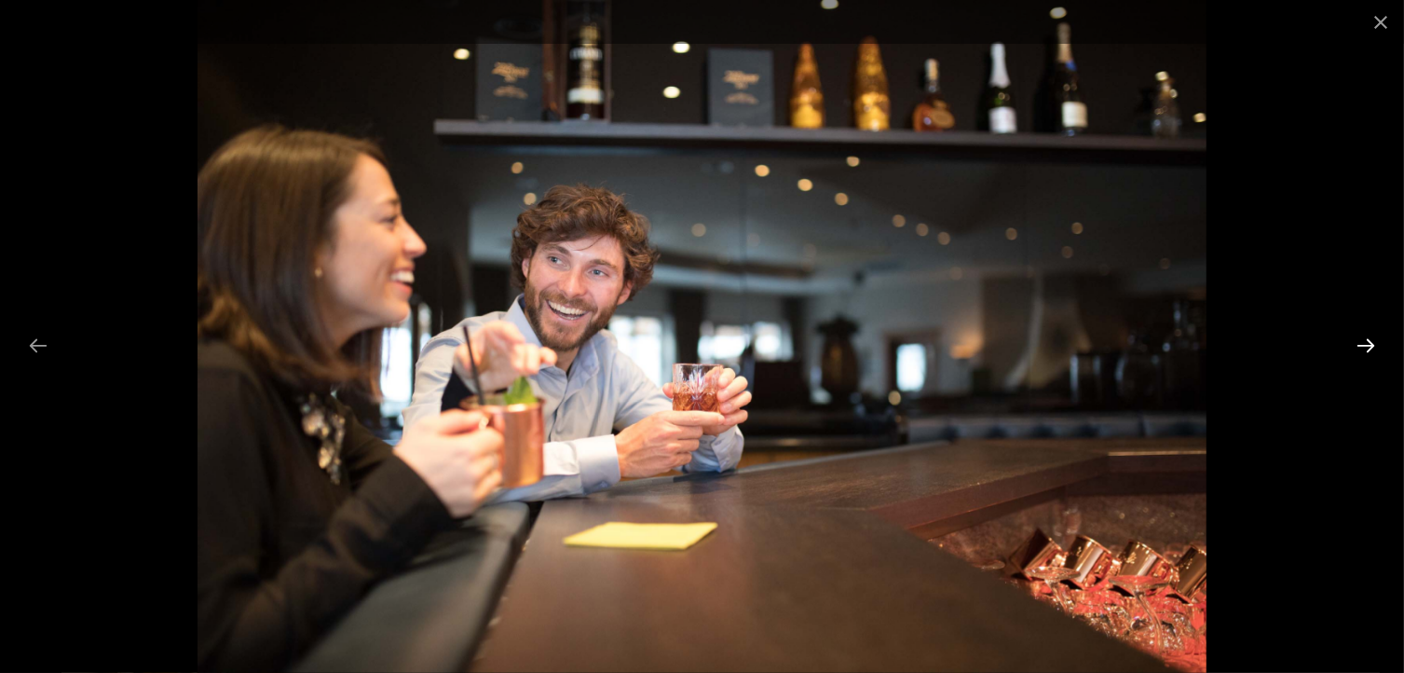
click at [1371, 344] on button "Next slide" at bounding box center [1365, 345] width 39 height 36
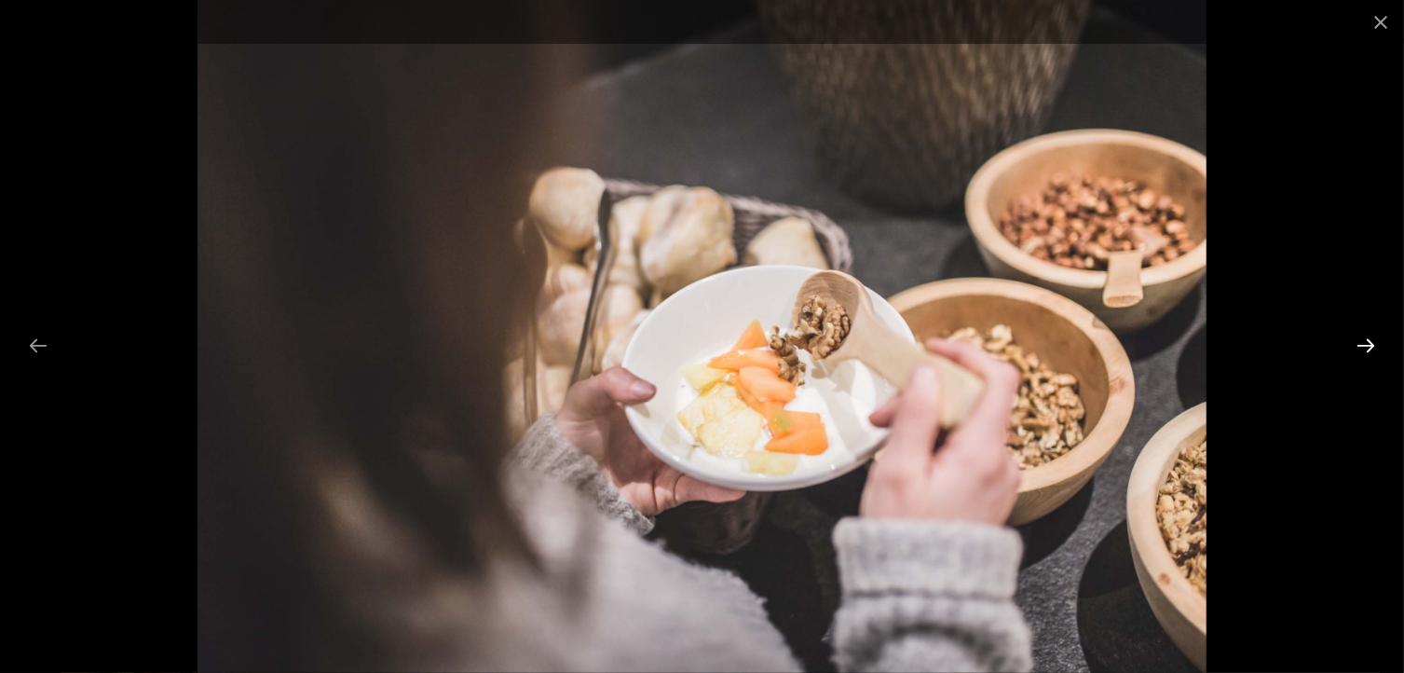
click at [1371, 344] on button "Next slide" at bounding box center [1365, 345] width 39 height 36
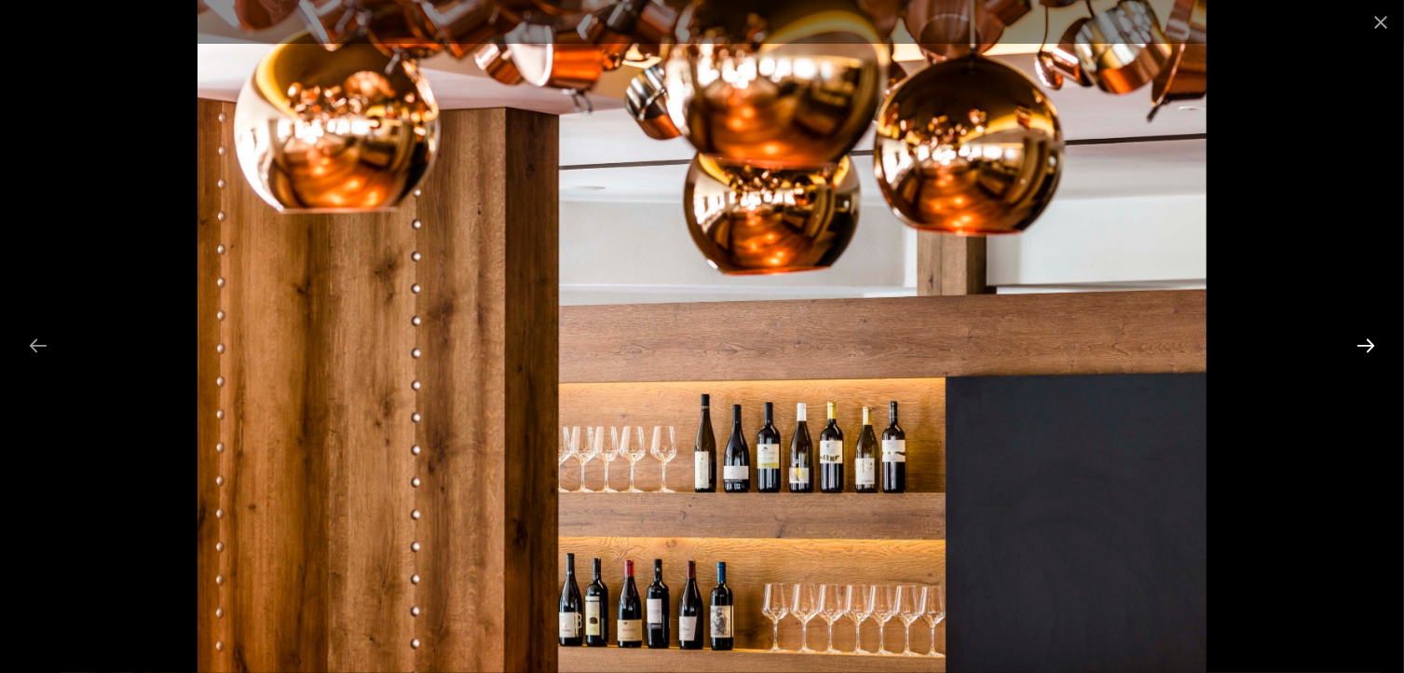
click at [1371, 344] on button "Next slide" at bounding box center [1365, 345] width 39 height 36
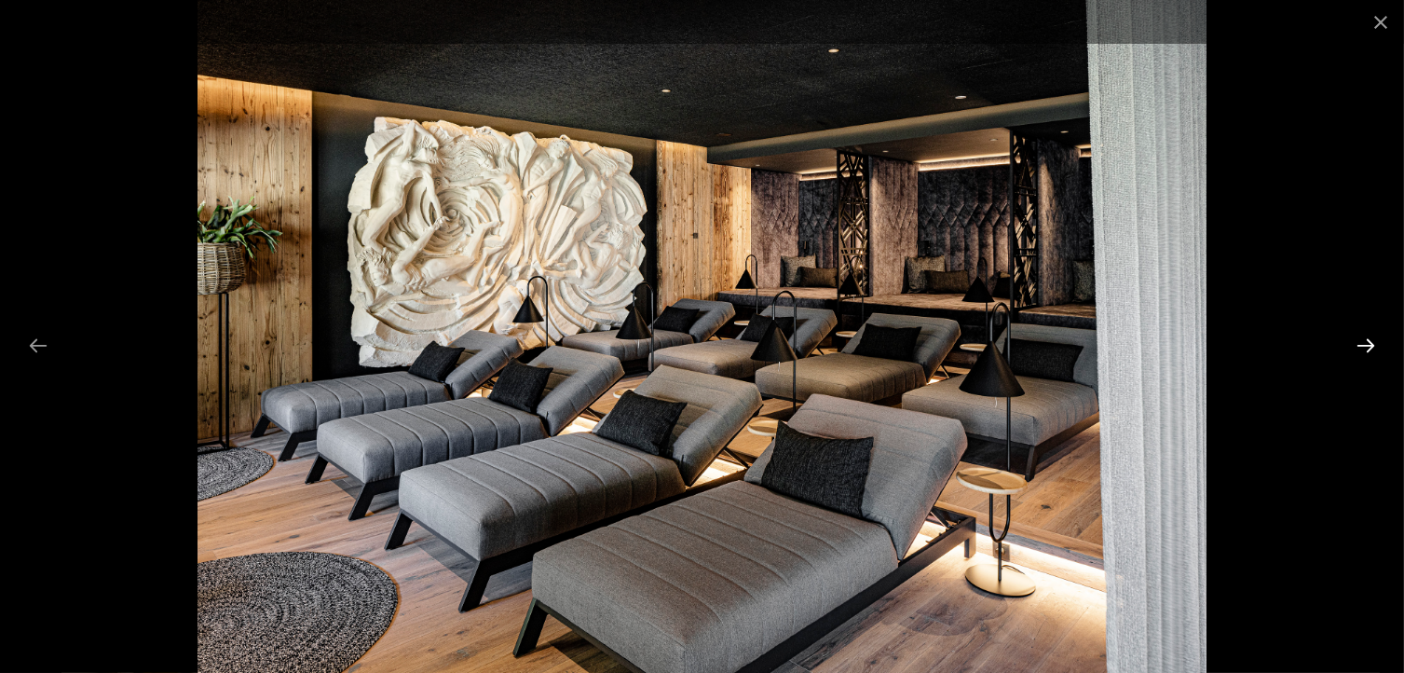
click at [1371, 344] on button "Next slide" at bounding box center [1365, 345] width 39 height 36
